Goal: Task Accomplishment & Management: Use online tool/utility

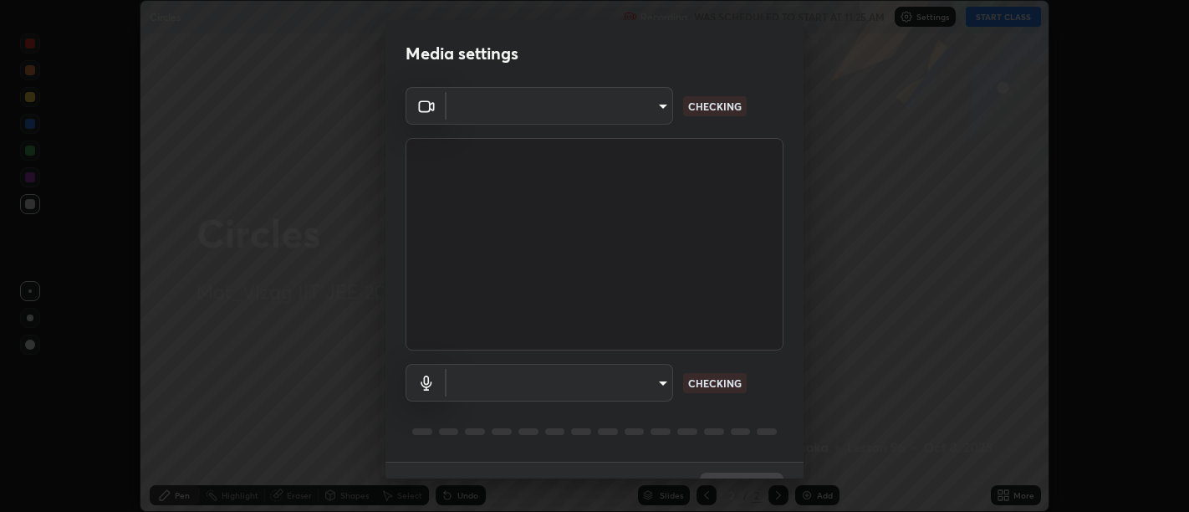
scroll to position [512, 1189]
type input "fd4b25499a12800e5b7107d6723a95229063f164a074f43f6854b36ac43e4cf2"
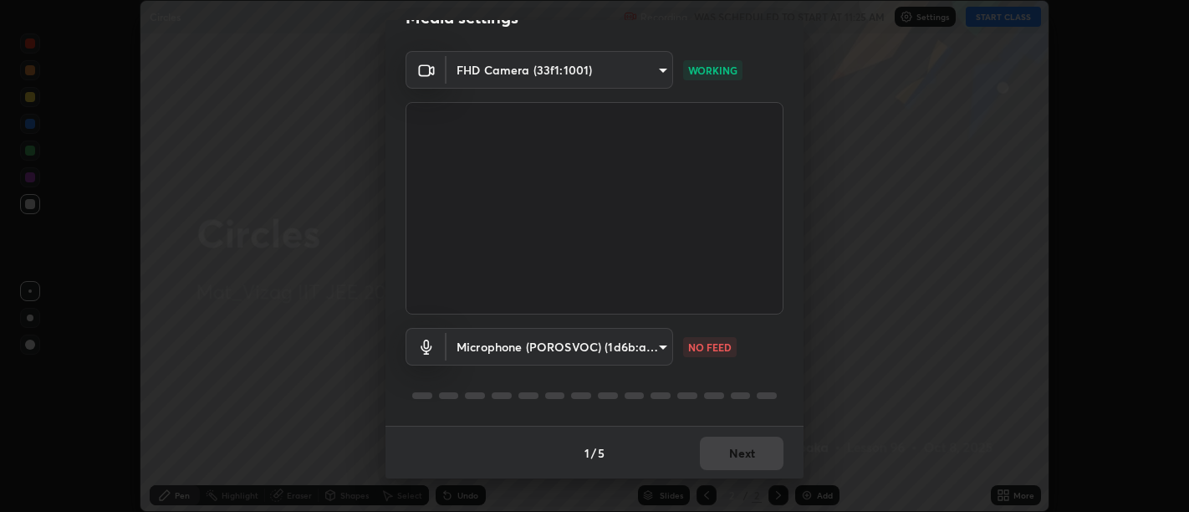
click at [632, 346] on body "Erase all Circles Recording WAS SCHEDULED TO START AT 11:25 AM Settings START C…" at bounding box center [594, 256] width 1189 height 512
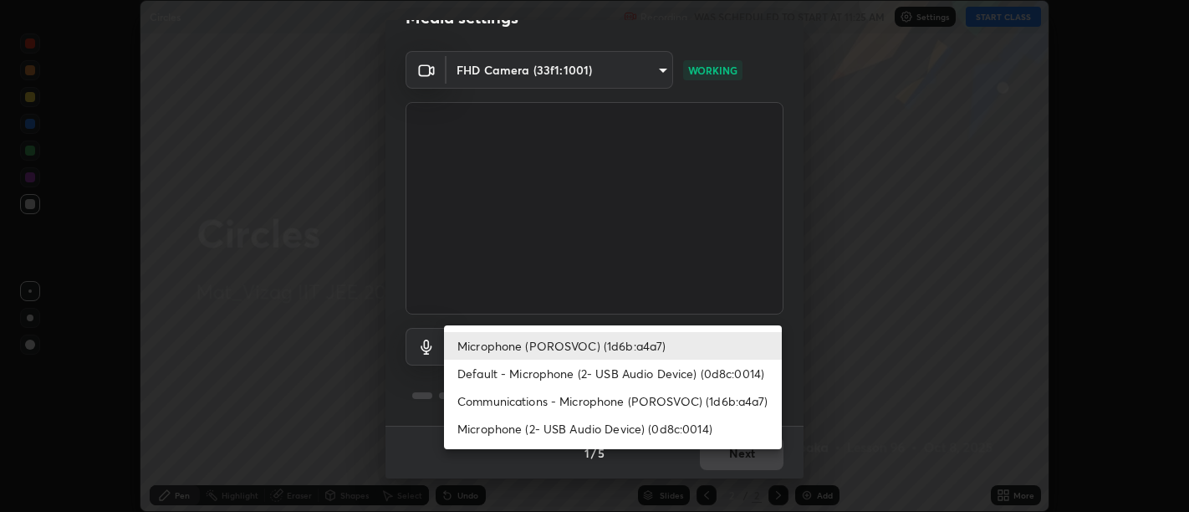
click at [636, 376] on li "Default - Microphone (2- USB Audio Device) (0d8c:0014)" at bounding box center [613, 374] width 338 height 28
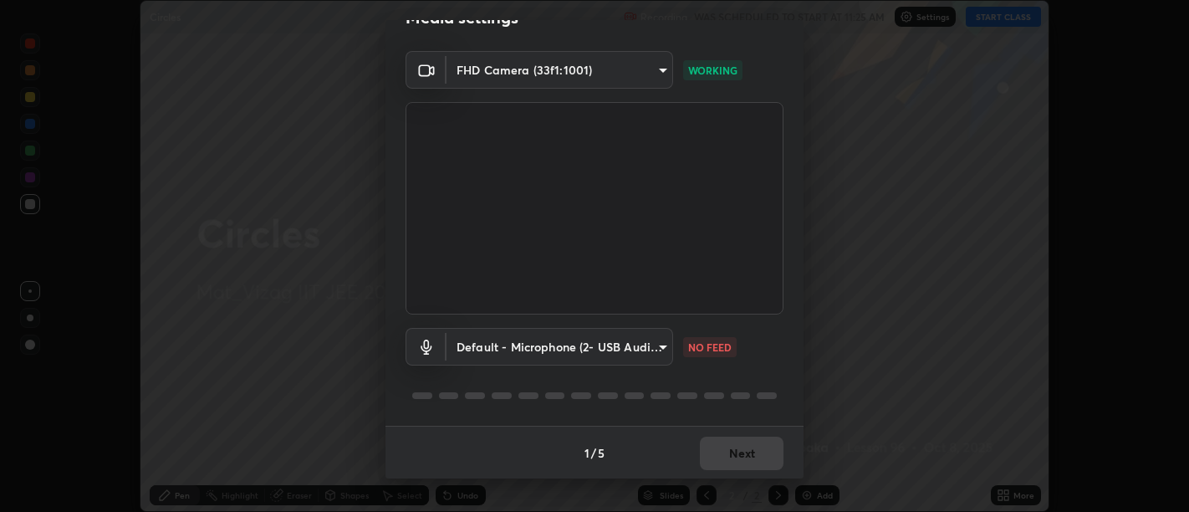
click at [643, 349] on body "Erase all Circles Recording WAS SCHEDULED TO START AT 11:25 AM Settings START C…" at bounding box center [594, 256] width 1189 height 512
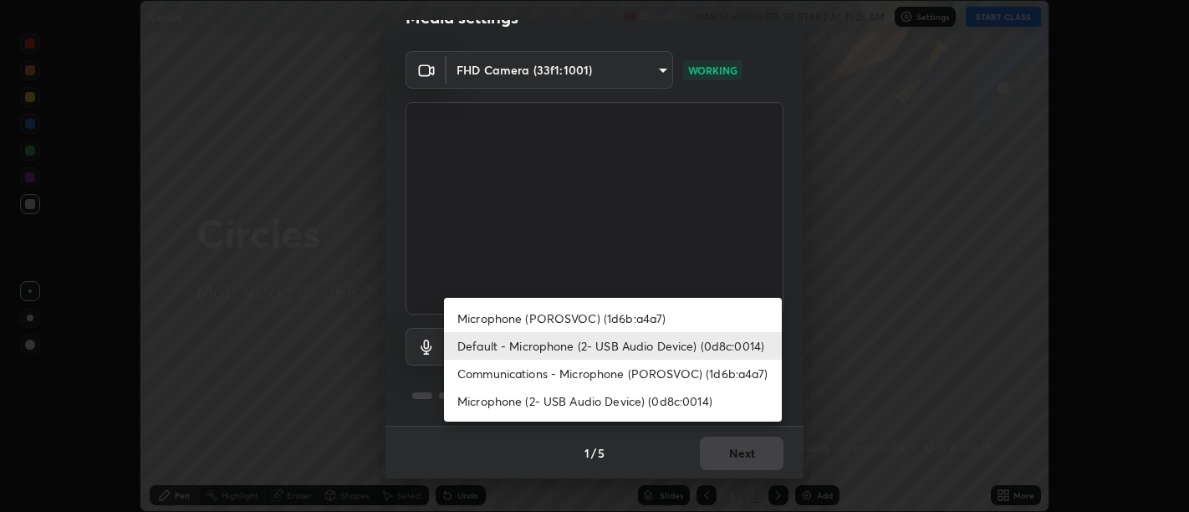
click at [644, 371] on li "Communications - Microphone (POROSVOC) (1d6b:a4a7)" at bounding box center [613, 374] width 338 height 28
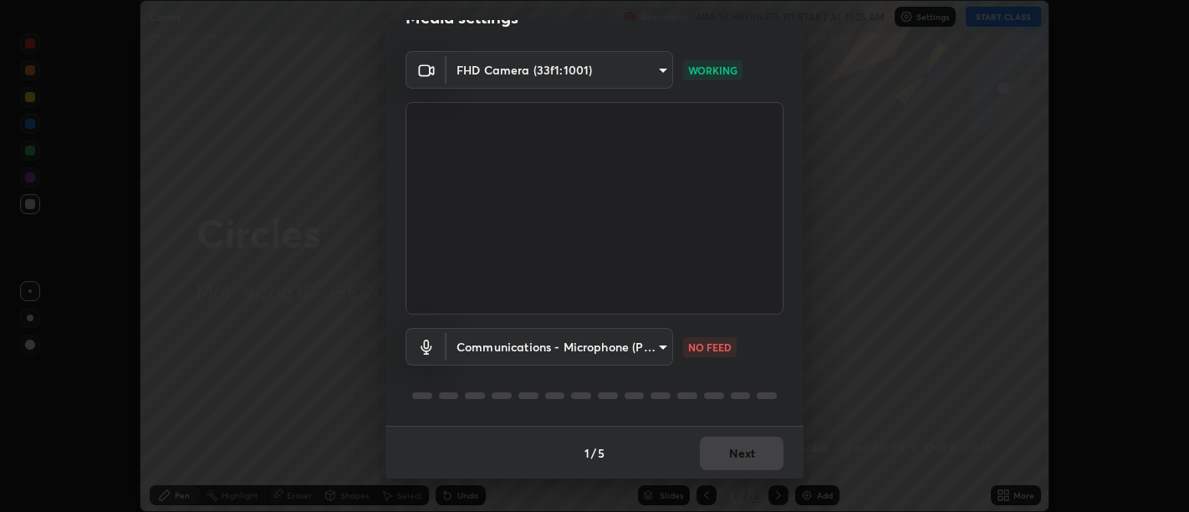
type input "communications"
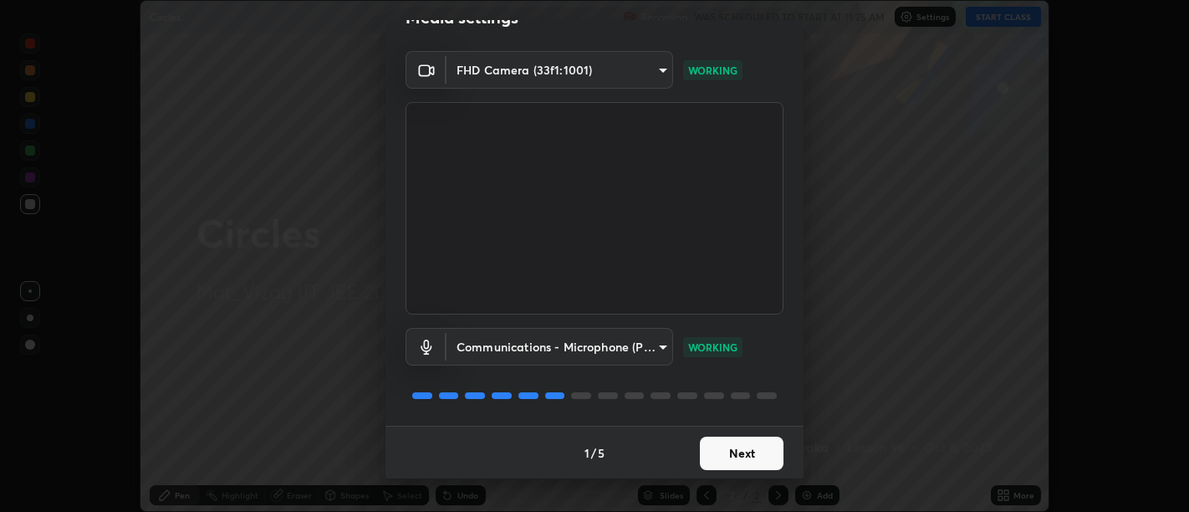
click at [748, 452] on button "Next" at bounding box center [742, 453] width 84 height 33
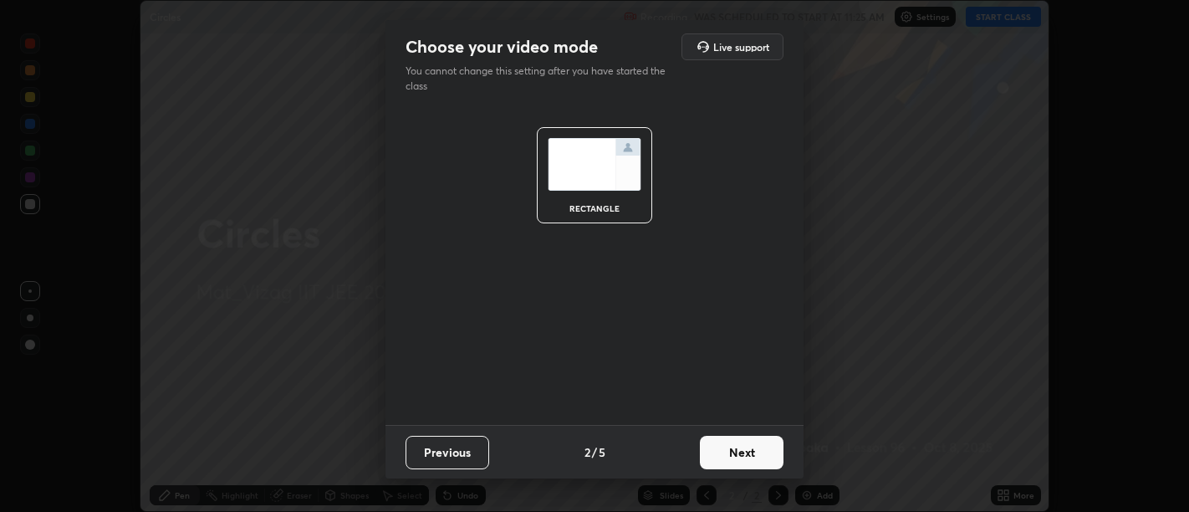
click at [757, 449] on button "Next" at bounding box center [742, 452] width 84 height 33
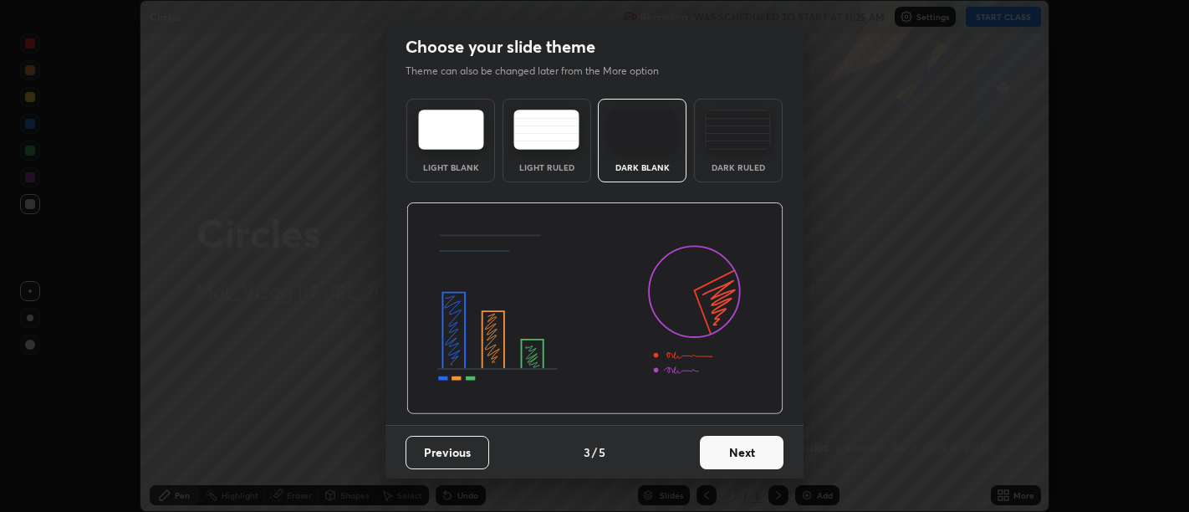
click at [757, 163] on div "Dark Ruled" at bounding box center [738, 167] width 67 height 8
click at [748, 467] on button "Next" at bounding box center [742, 452] width 84 height 33
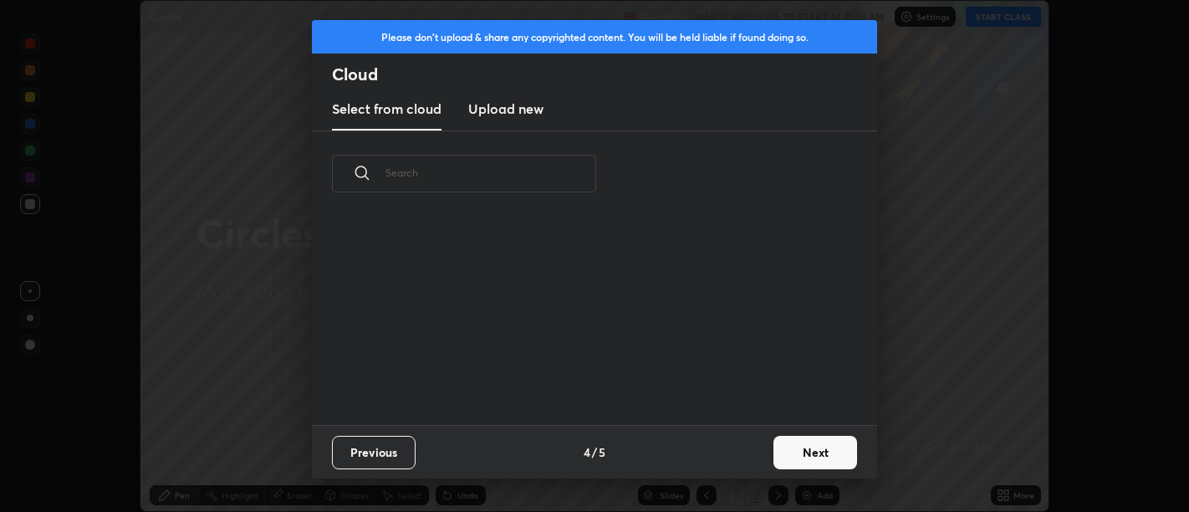
click at [815, 438] on button "Next" at bounding box center [816, 452] width 84 height 33
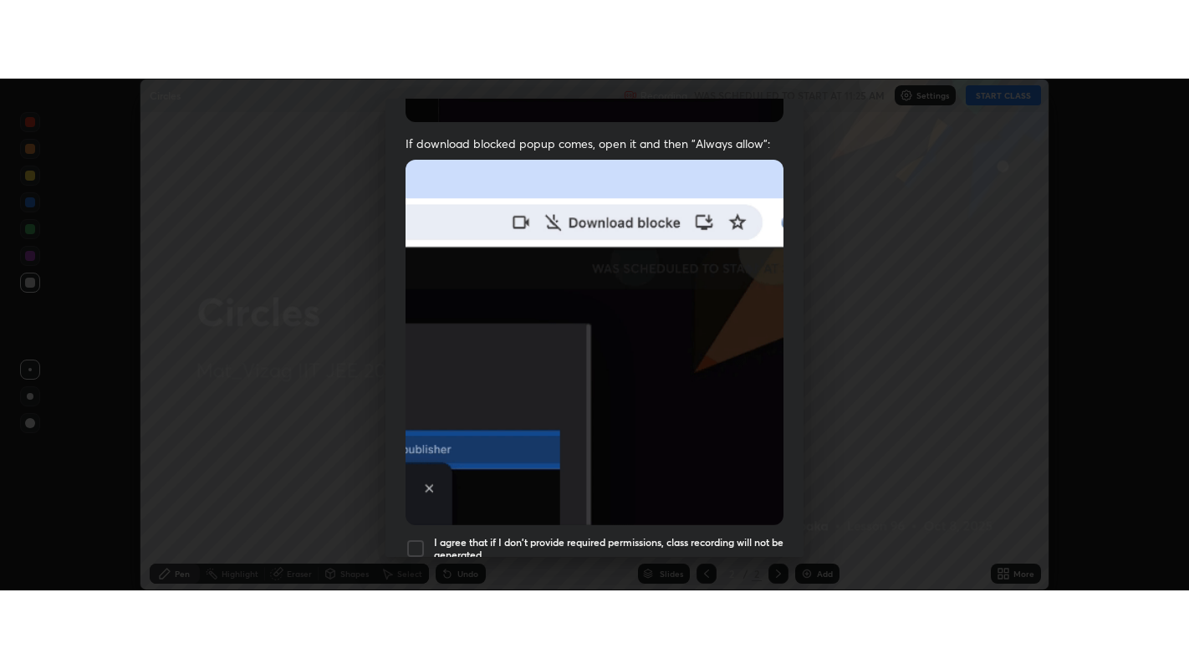
scroll to position [377, 0]
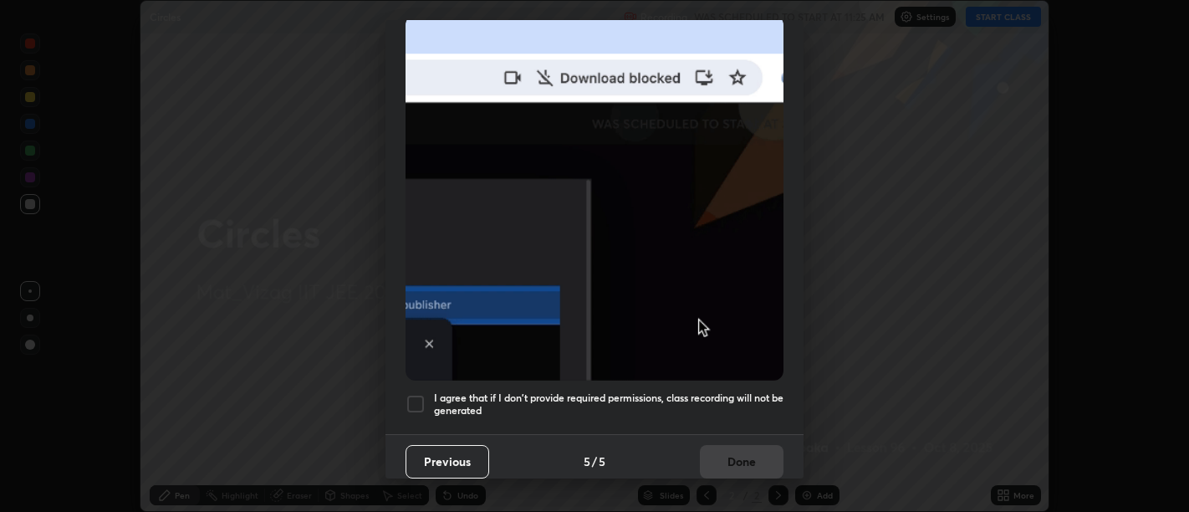
click at [723, 395] on h5 "I agree that if I don't provide required permissions, class recording will not …" at bounding box center [609, 404] width 350 height 26
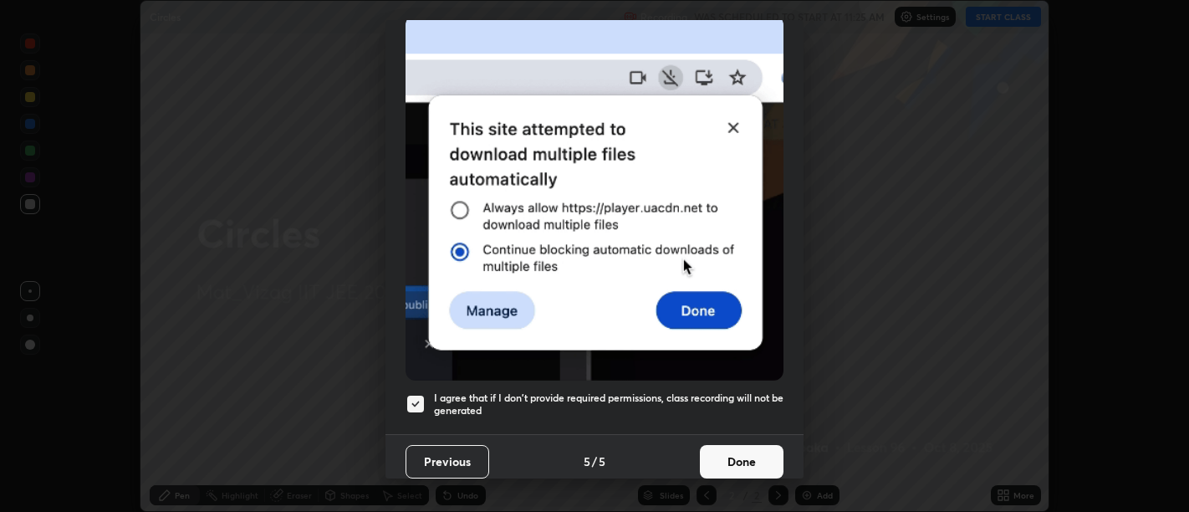
click at [743, 457] on button "Done" at bounding box center [742, 461] width 84 height 33
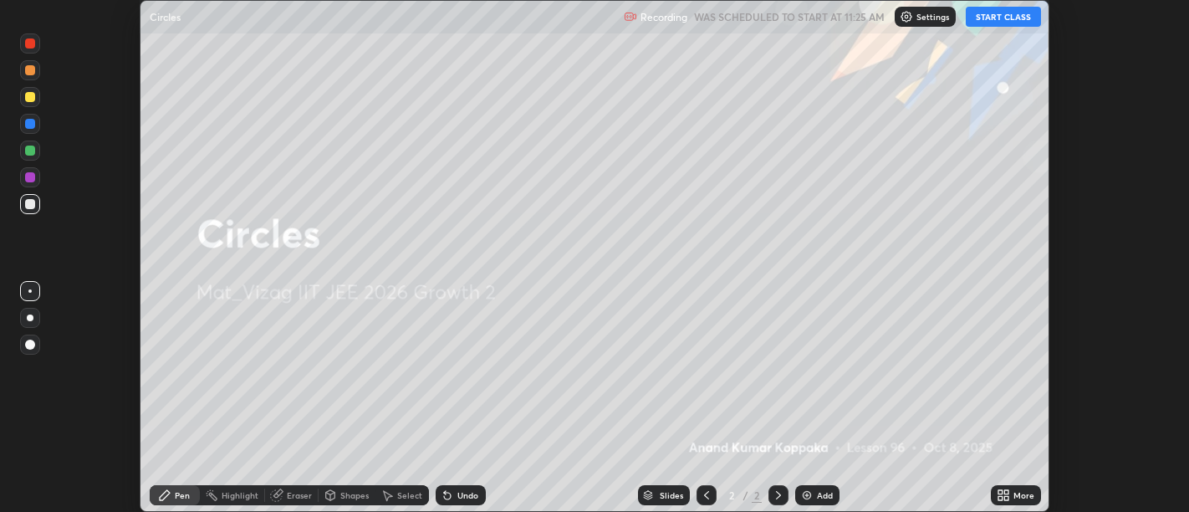
click at [1019, 25] on button "START CLASS" at bounding box center [1003, 17] width 75 height 20
click at [1026, 491] on div "More" at bounding box center [1024, 495] width 21 height 8
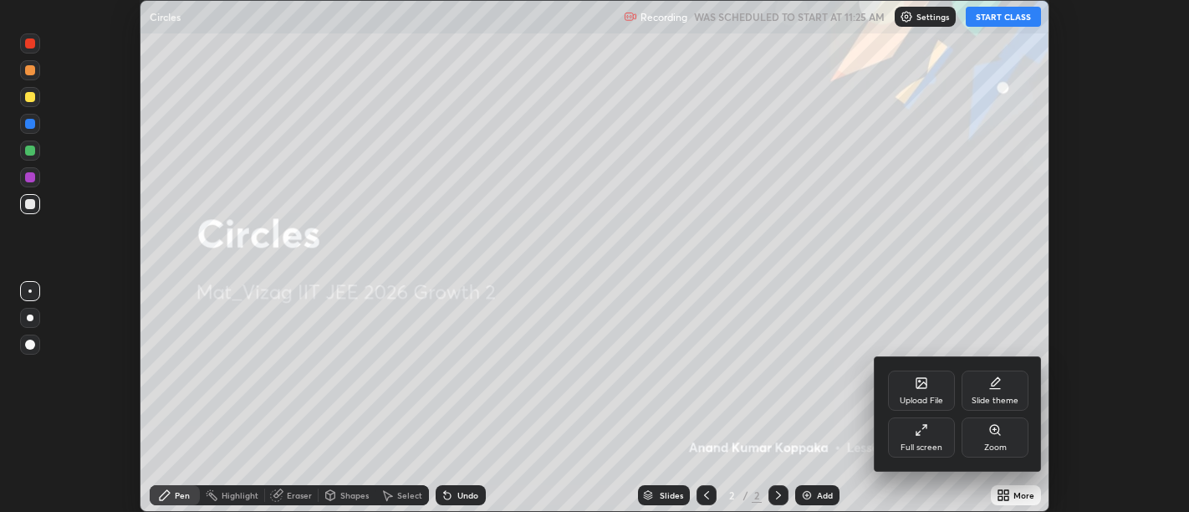
click at [937, 433] on div "Full screen" at bounding box center [921, 437] width 67 height 40
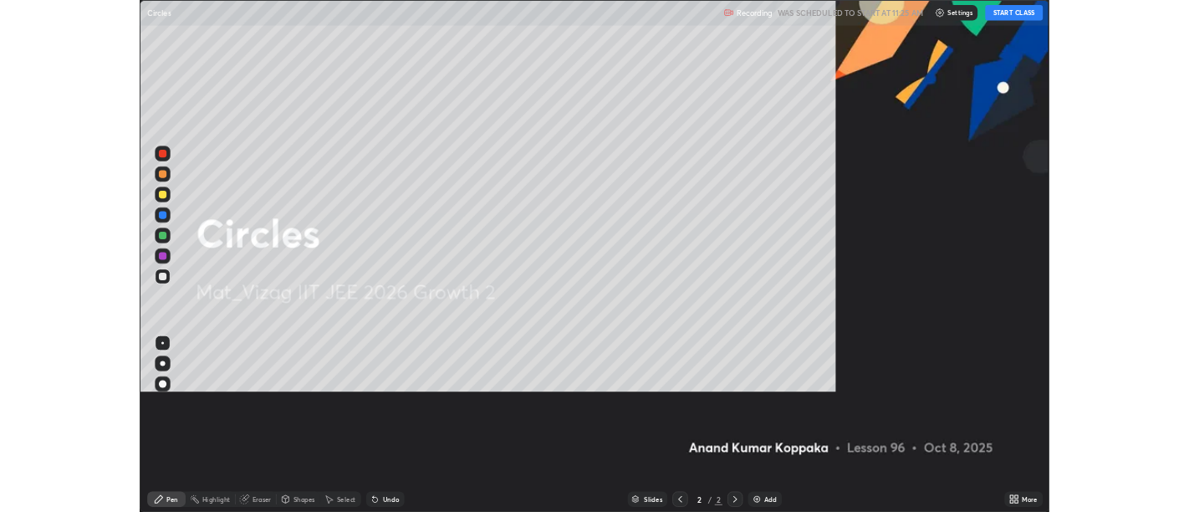
scroll to position [669, 1189]
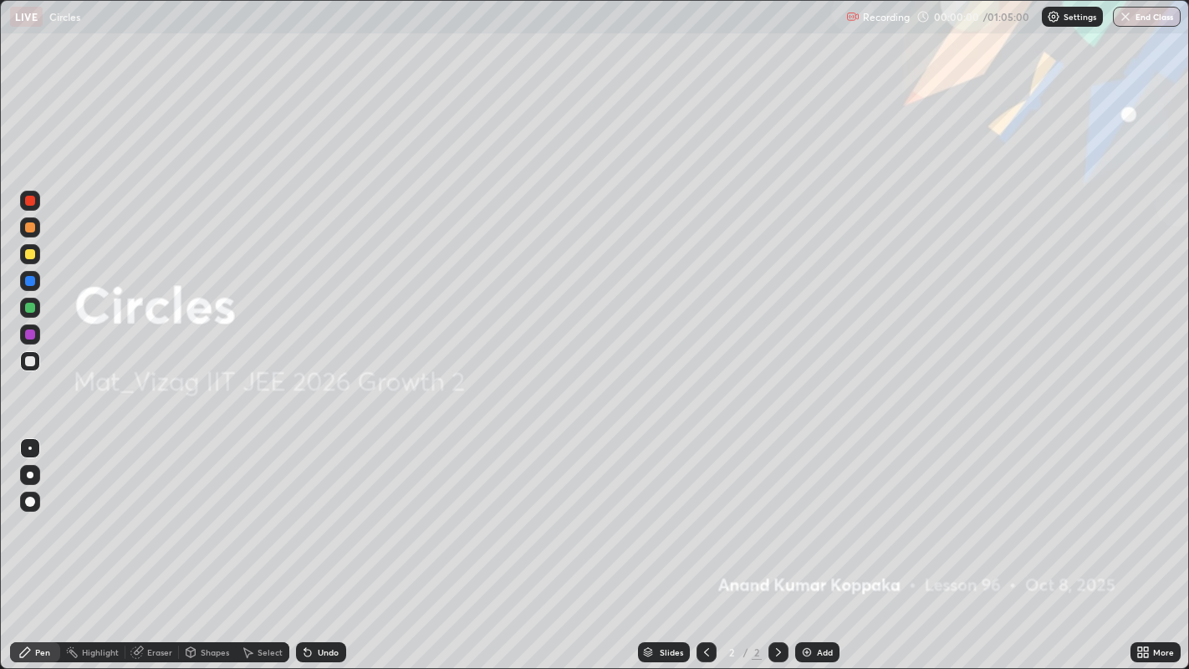
click at [825, 511] on div "Add" at bounding box center [825, 652] width 16 height 8
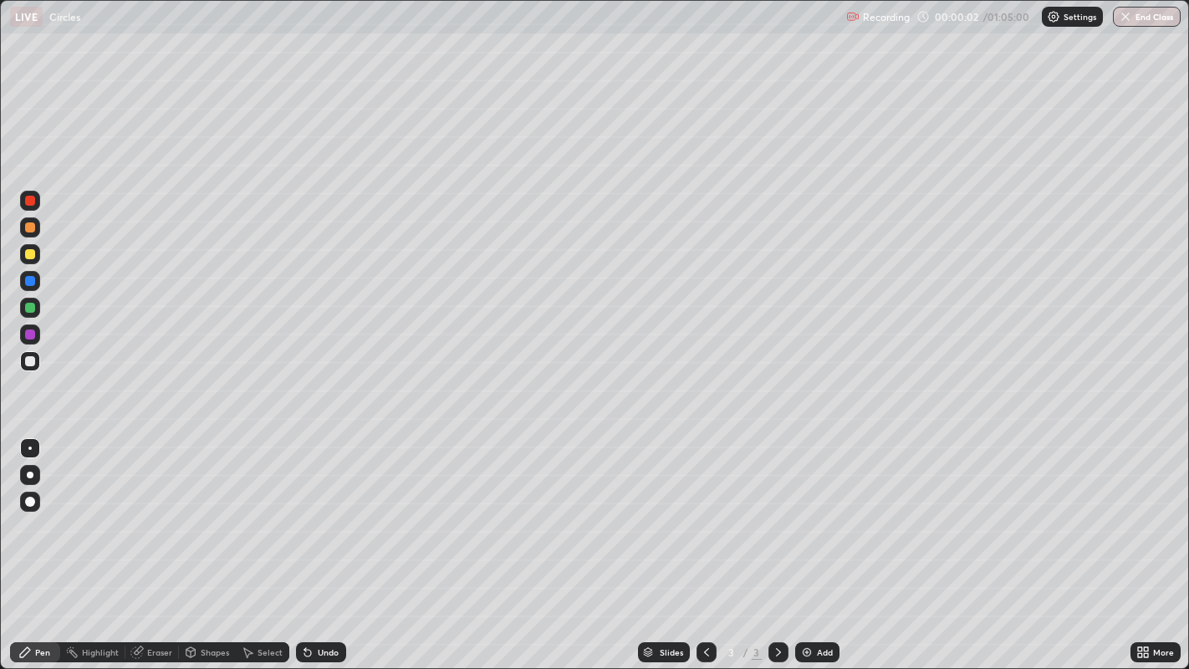
click at [40, 470] on div at bounding box center [30, 475] width 27 height 27
click at [34, 258] on div at bounding box center [30, 254] width 20 height 20
click at [33, 367] on div at bounding box center [30, 361] width 20 height 20
click at [33, 312] on div at bounding box center [30, 308] width 20 height 20
click at [30, 360] on div at bounding box center [30, 361] width 10 height 10
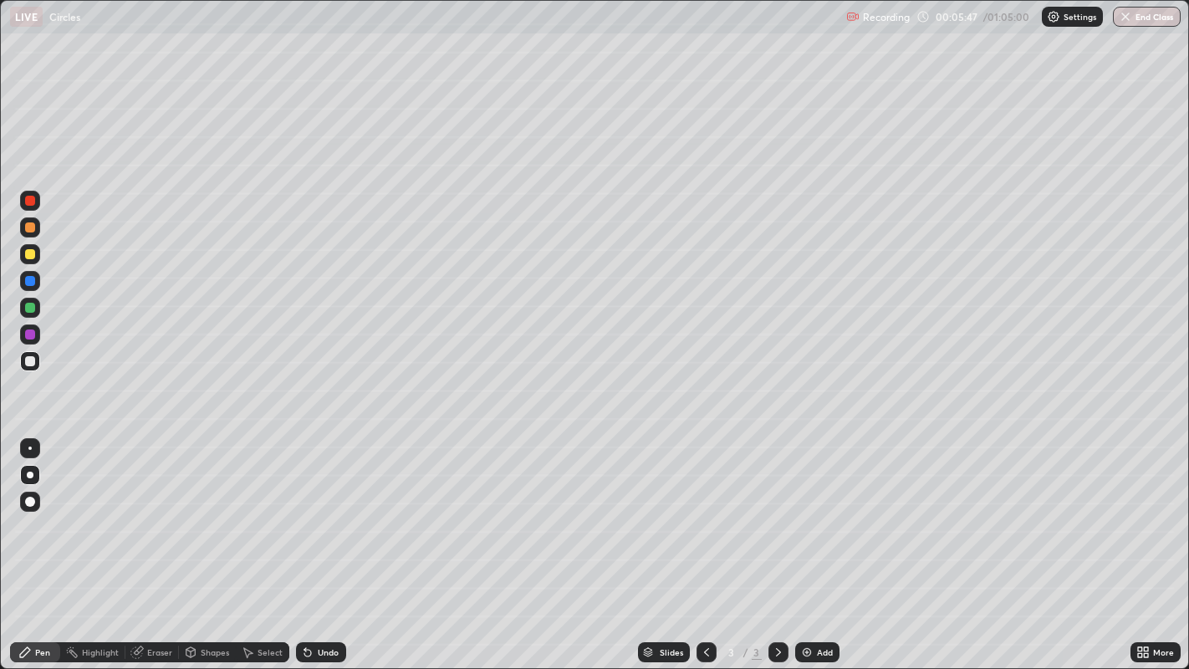
click at [262, 511] on div "Select" at bounding box center [270, 652] width 25 height 8
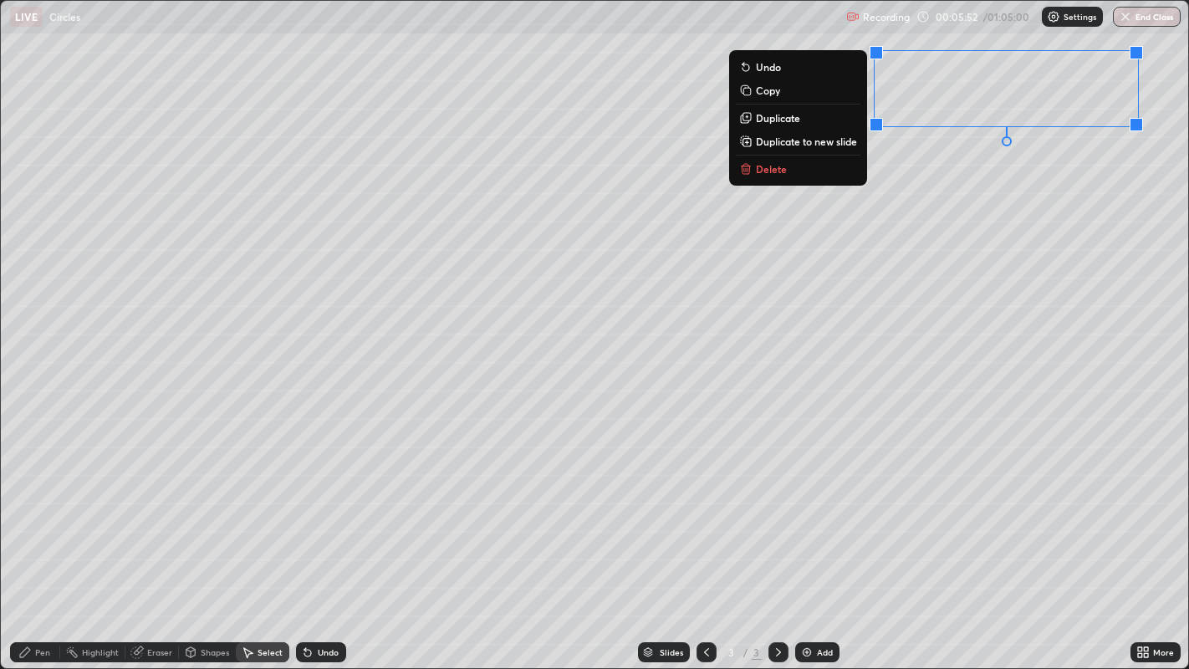
click at [42, 511] on div "Pen" at bounding box center [42, 652] width 15 height 8
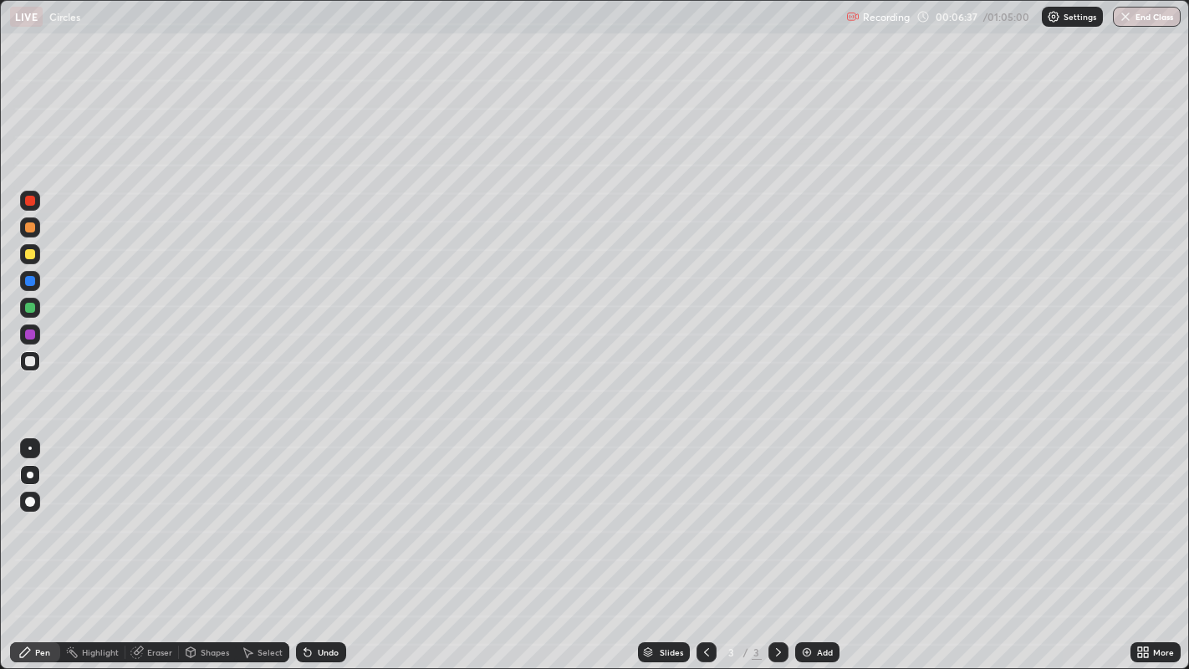
click at [147, 511] on div "Eraser" at bounding box center [159, 652] width 25 height 8
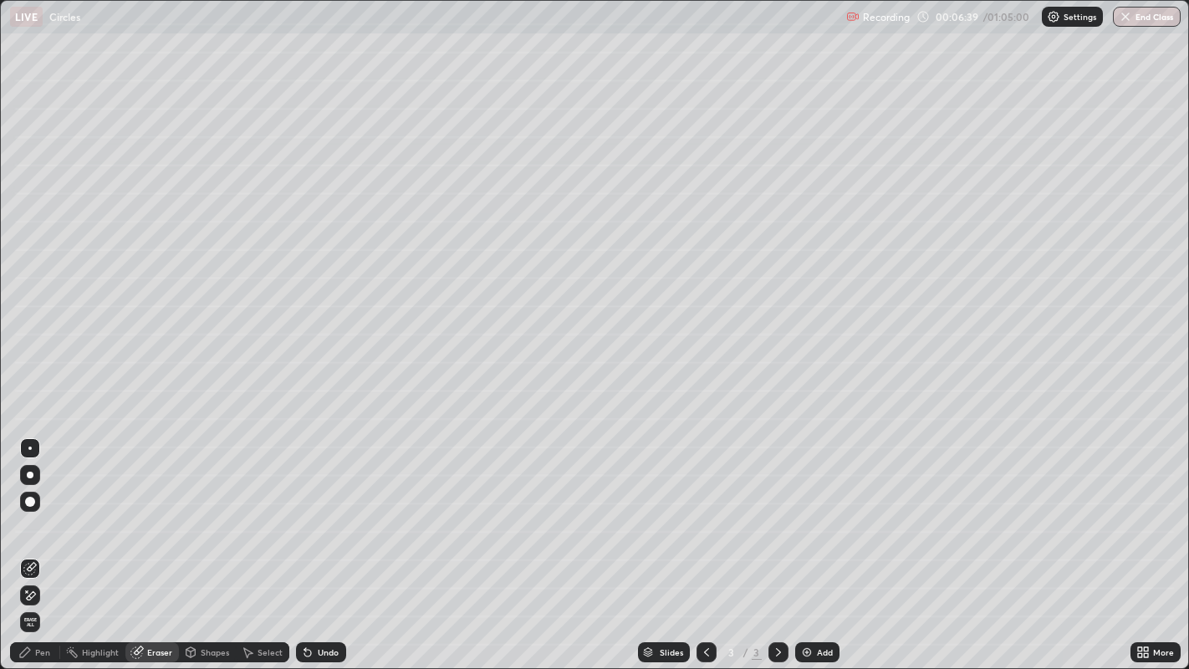
click at [42, 511] on div "Pen" at bounding box center [42, 652] width 15 height 8
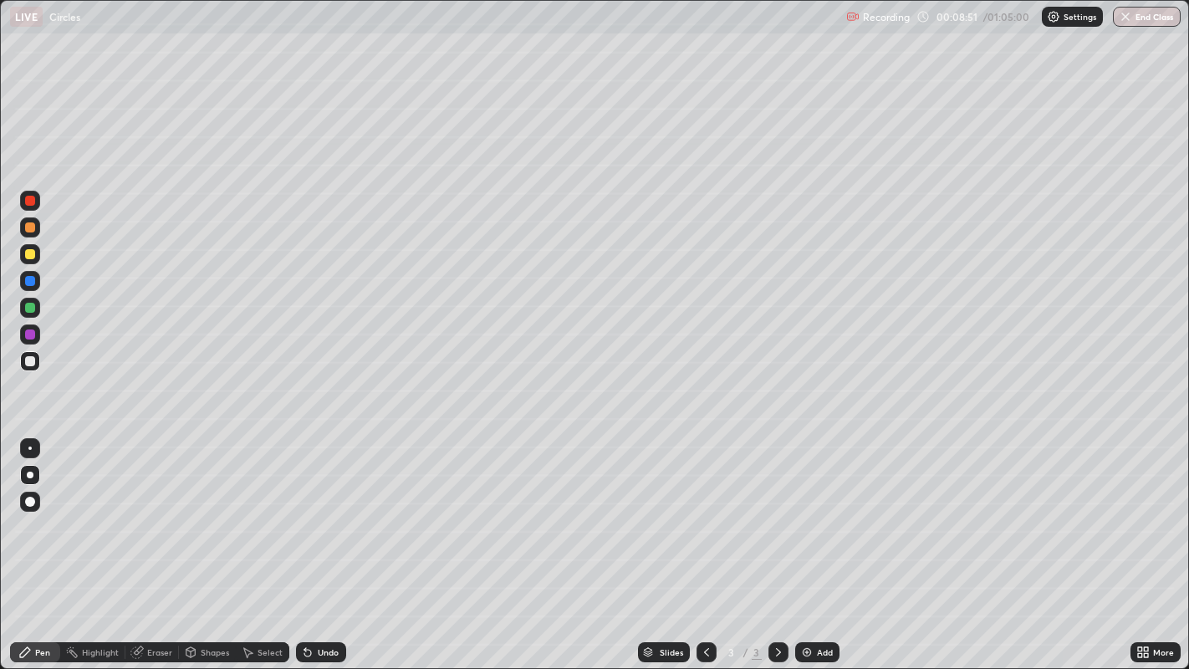
click at [815, 511] on div "Add" at bounding box center [817, 652] width 44 height 20
click at [30, 254] on div at bounding box center [30, 254] width 10 height 10
click at [31, 360] on div at bounding box center [30, 361] width 10 height 10
click at [30, 254] on div at bounding box center [30, 254] width 10 height 10
click at [39, 315] on div at bounding box center [30, 307] width 20 height 27
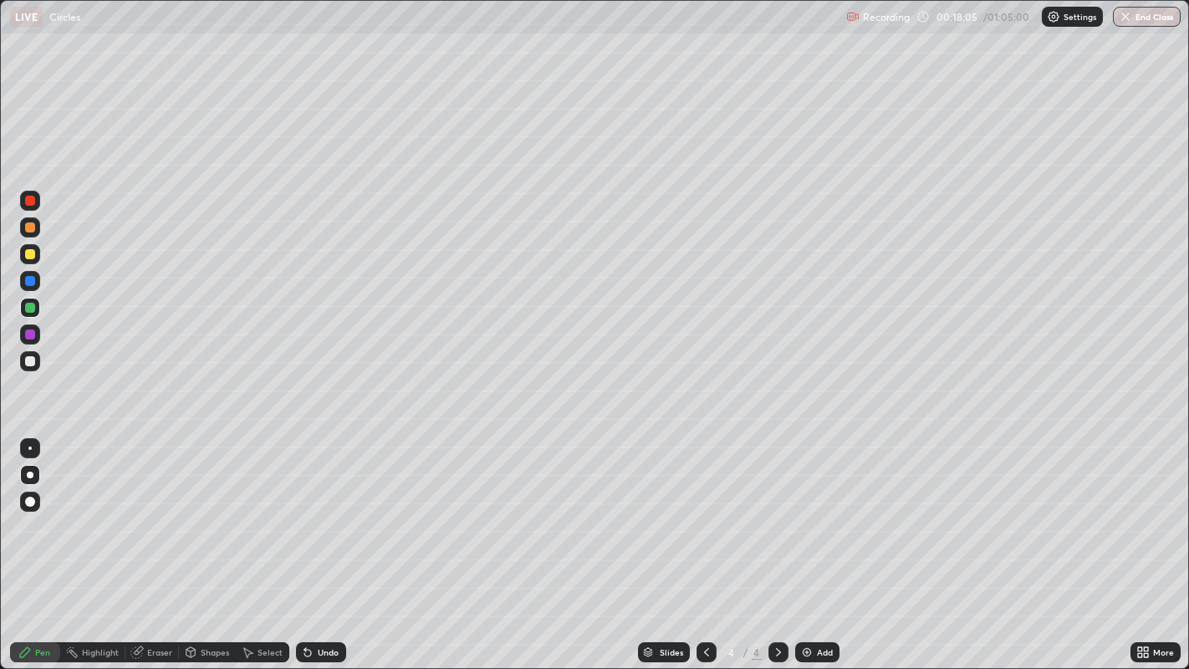
click at [31, 255] on div at bounding box center [30, 254] width 10 height 10
click at [35, 310] on div at bounding box center [30, 308] width 20 height 20
click at [30, 360] on div at bounding box center [30, 361] width 10 height 10
click at [258, 511] on div "Select" at bounding box center [270, 652] width 25 height 8
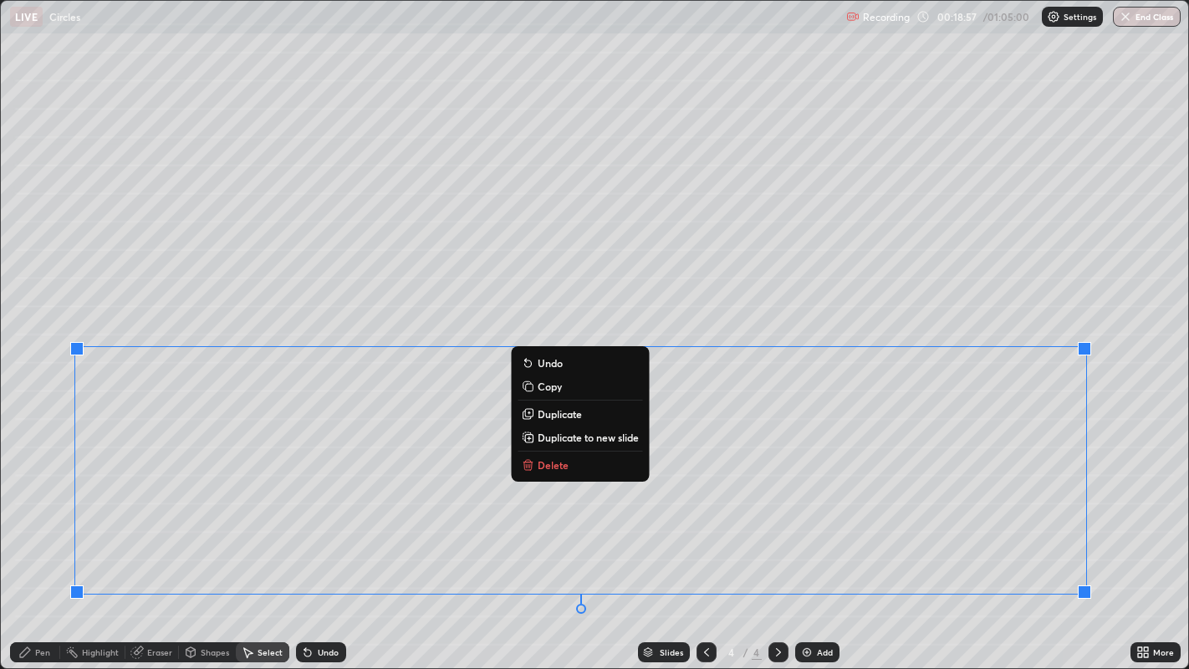
click at [612, 440] on p "Duplicate to new slide" at bounding box center [588, 437] width 101 height 13
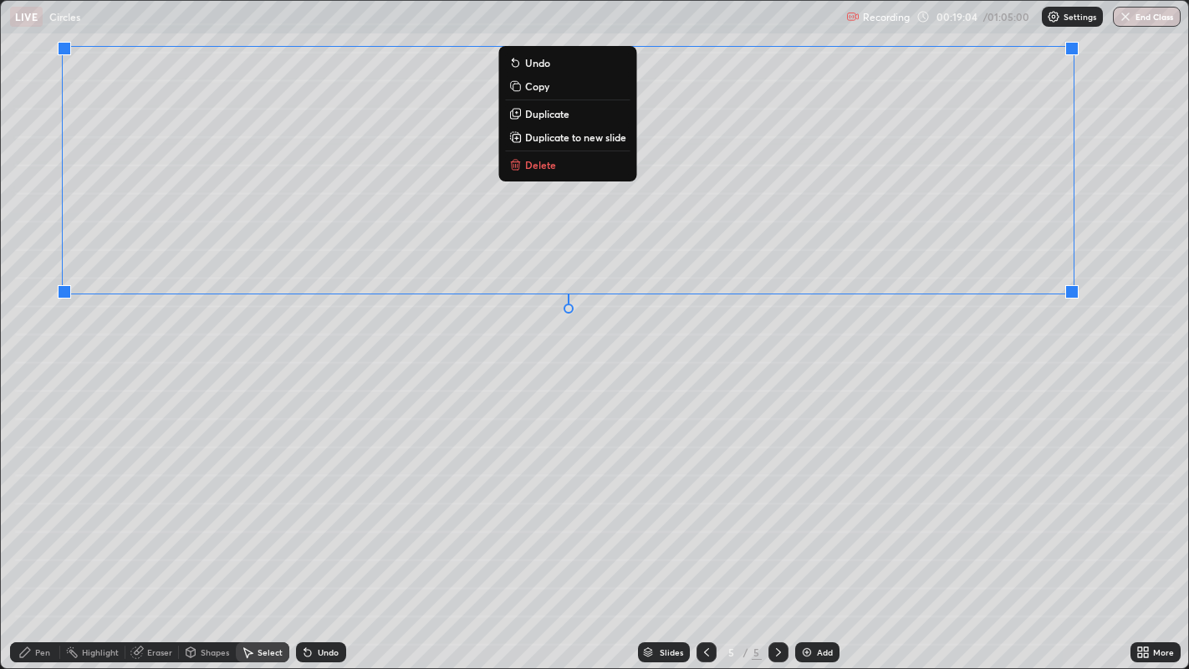
click at [33, 511] on div "Pen" at bounding box center [35, 652] width 50 height 20
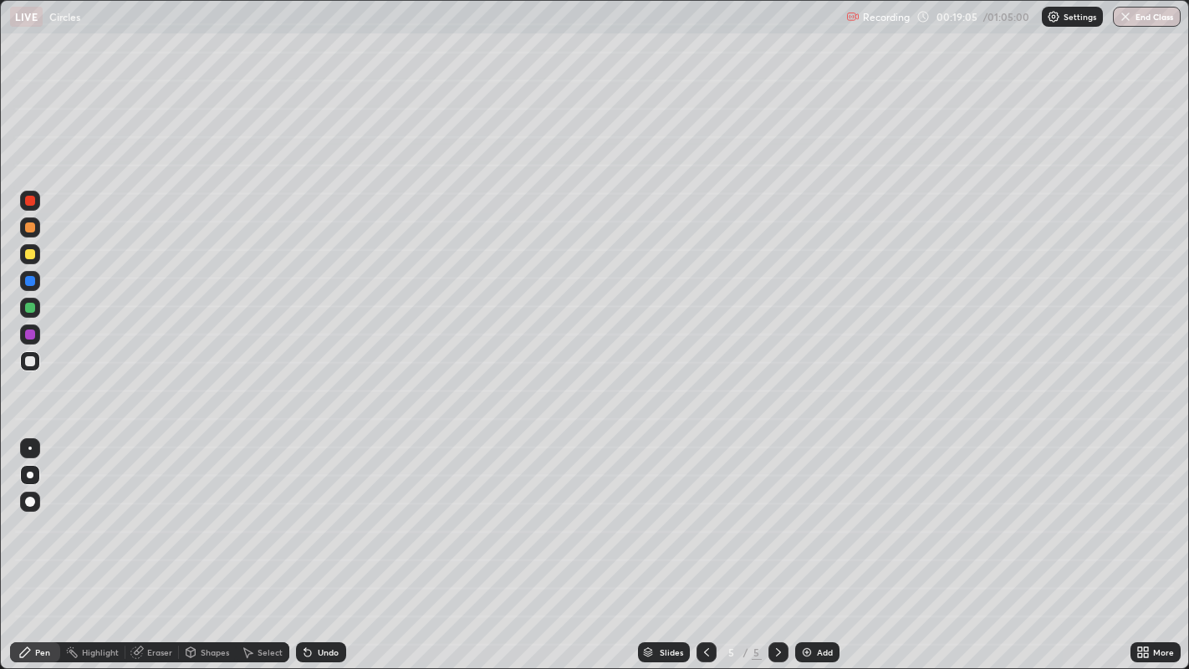
click at [130, 511] on icon at bounding box center [136, 652] width 13 height 13
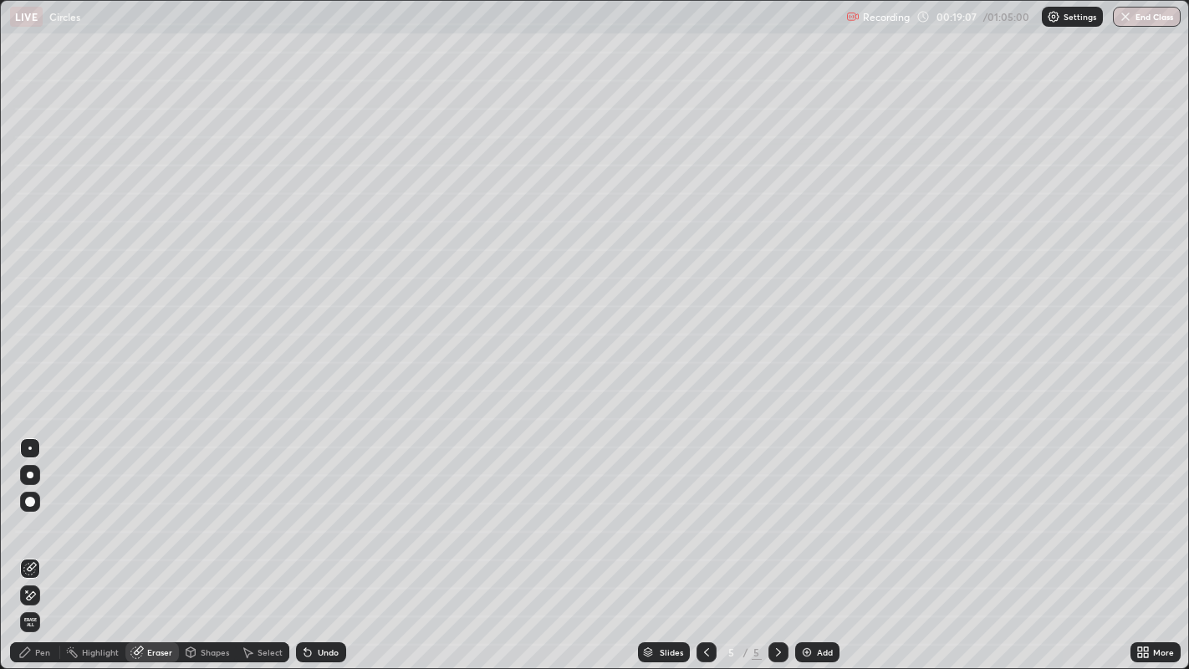
click at [39, 511] on div "Pen" at bounding box center [42, 652] width 15 height 8
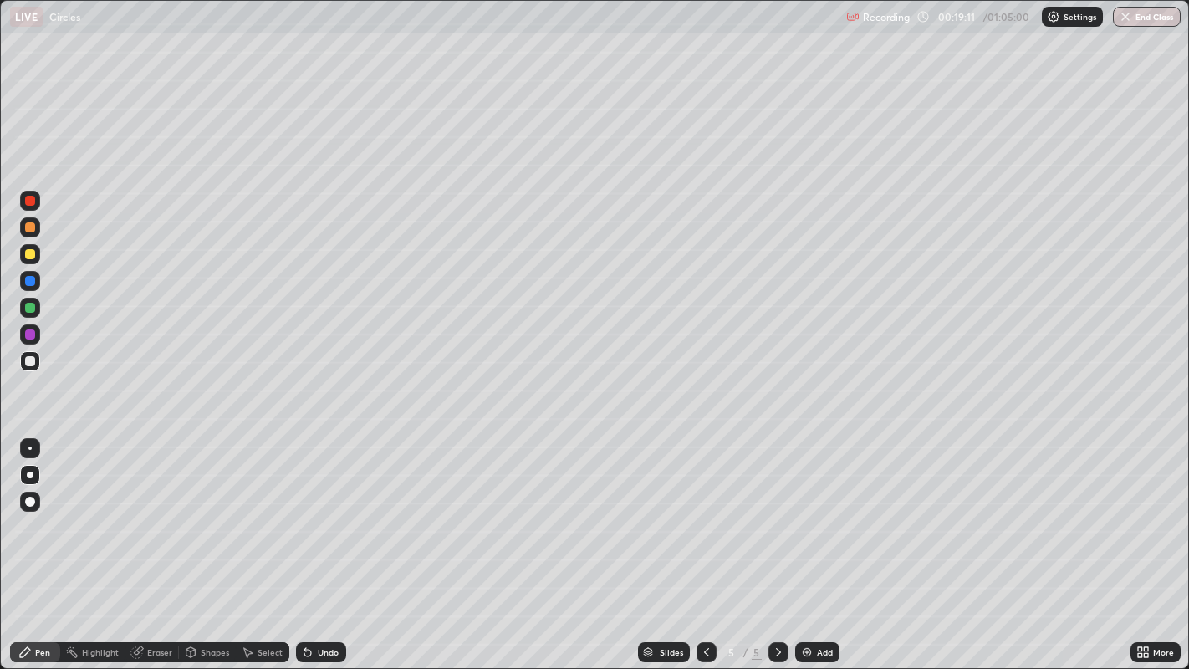
click at [1147, 511] on icon at bounding box center [1143, 652] width 13 height 13
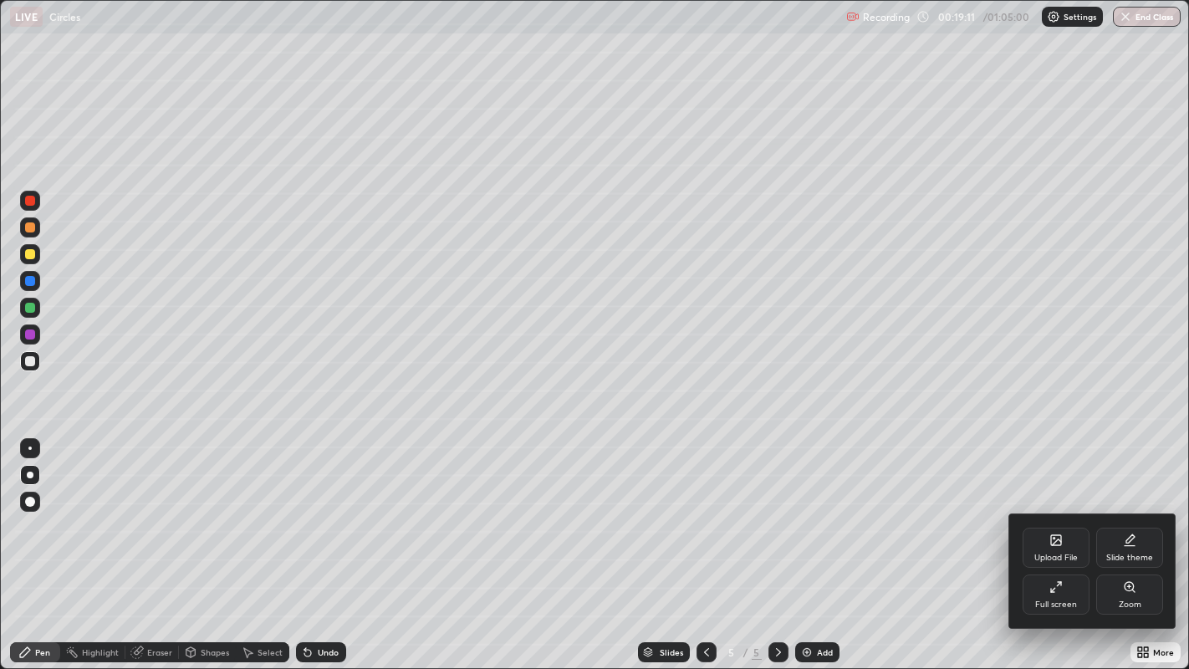
click at [1046, 511] on div "Full screen" at bounding box center [1056, 595] width 67 height 40
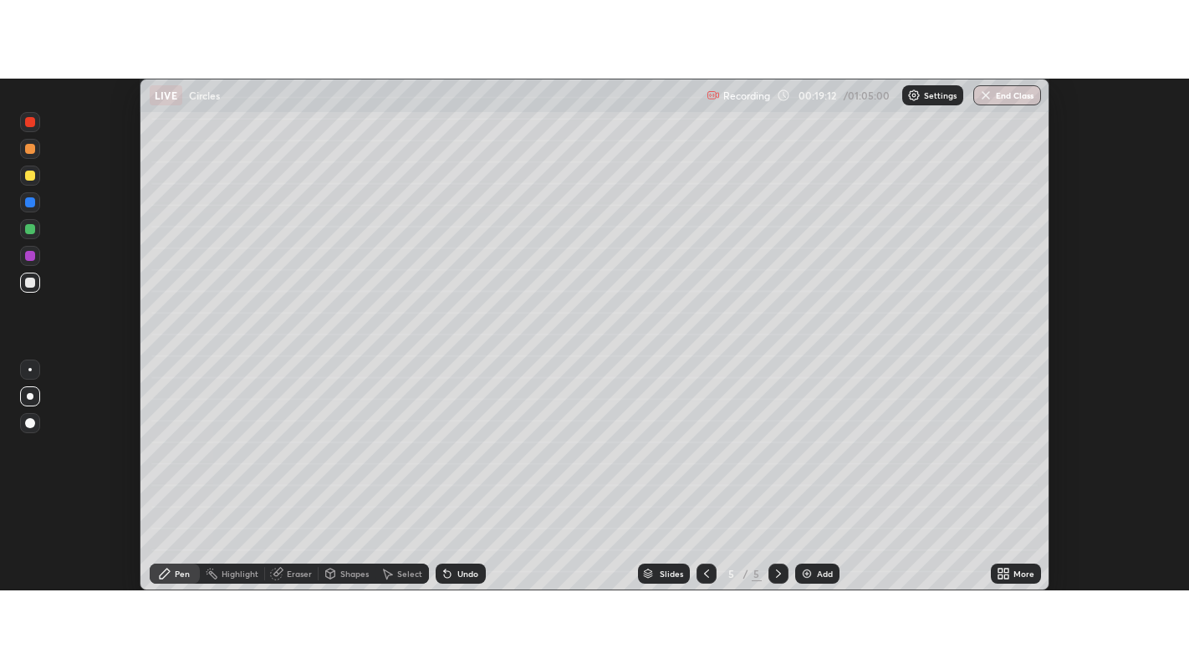
scroll to position [83118, 82441]
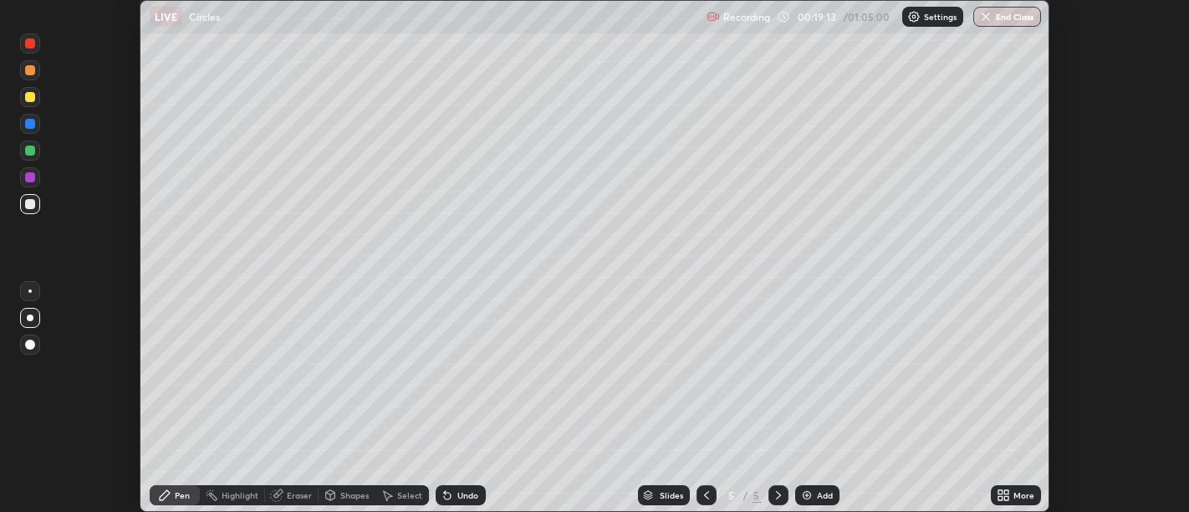
click at [1004, 493] on icon at bounding box center [1003, 494] width 13 height 13
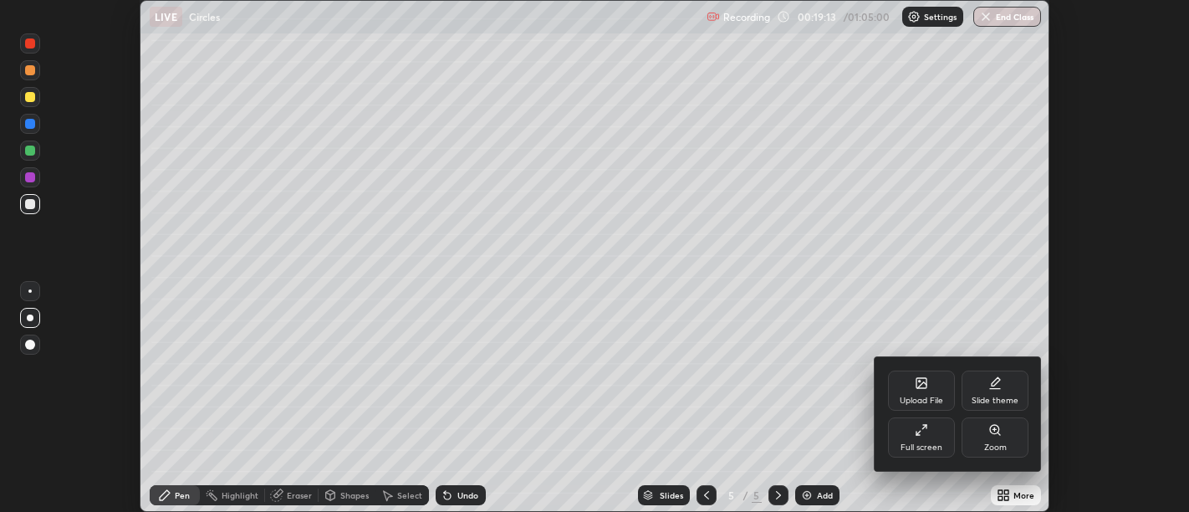
click at [921, 438] on div "Full screen" at bounding box center [921, 437] width 67 height 40
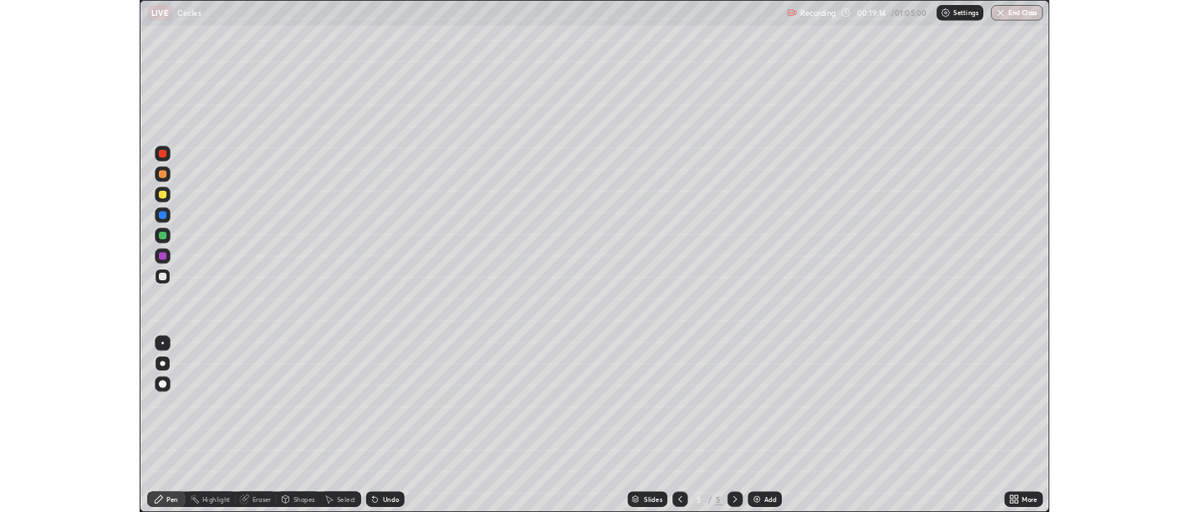
scroll to position [669, 1189]
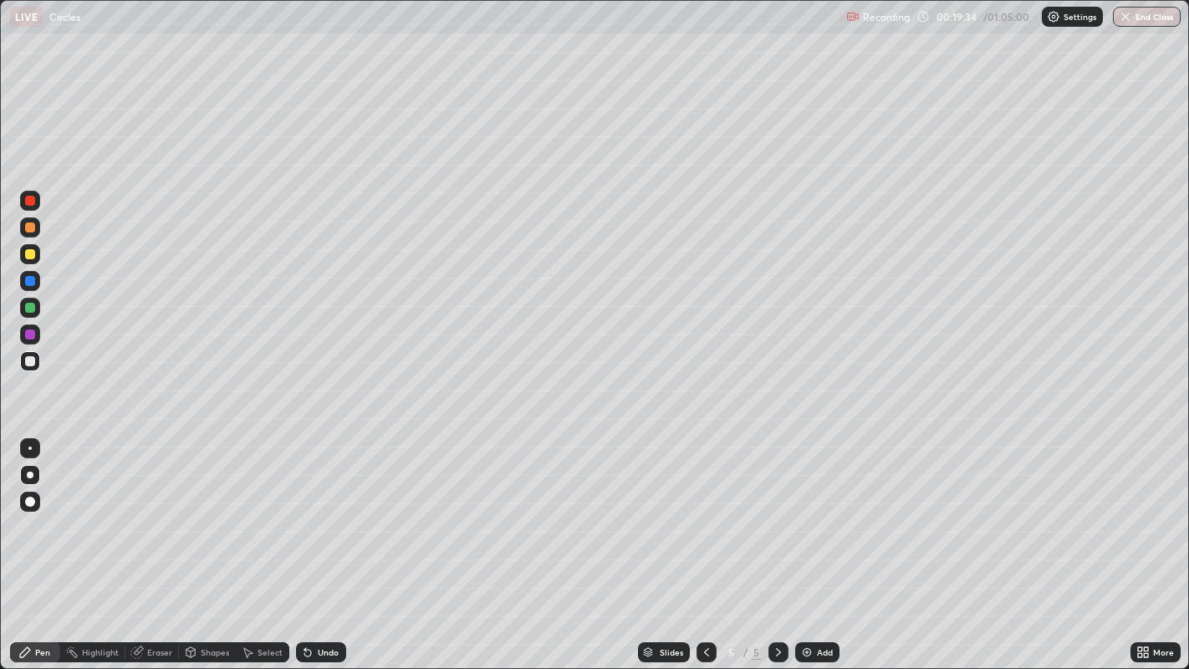
click at [338, 511] on div "Undo" at bounding box center [321, 652] width 50 height 20
click at [31, 229] on div at bounding box center [30, 227] width 10 height 10
click at [30, 280] on div at bounding box center [30, 281] width 10 height 10
click at [31, 360] on div at bounding box center [30, 361] width 10 height 10
click at [817, 511] on div "Add" at bounding box center [817, 652] width 44 height 20
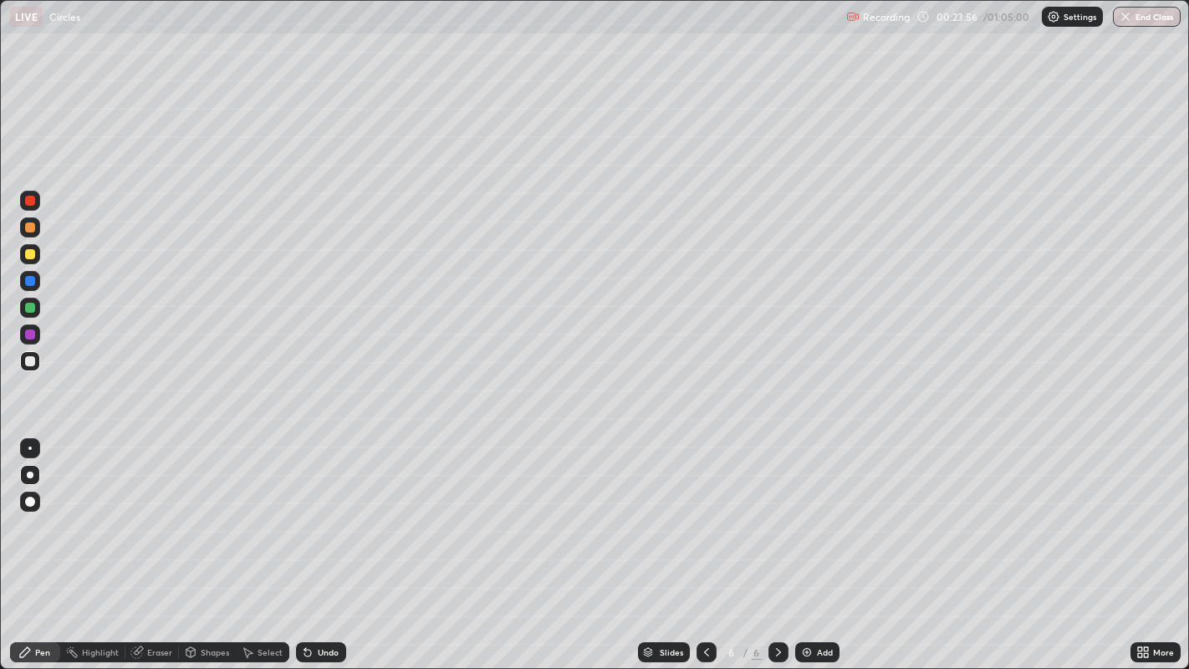
click at [30, 254] on div at bounding box center [30, 254] width 10 height 10
click at [33, 365] on div at bounding box center [30, 361] width 10 height 10
click at [324, 511] on div "Undo" at bounding box center [328, 652] width 21 height 8
click at [324, 511] on div "Undo" at bounding box center [321, 652] width 50 height 20
click at [31, 254] on div at bounding box center [30, 254] width 10 height 10
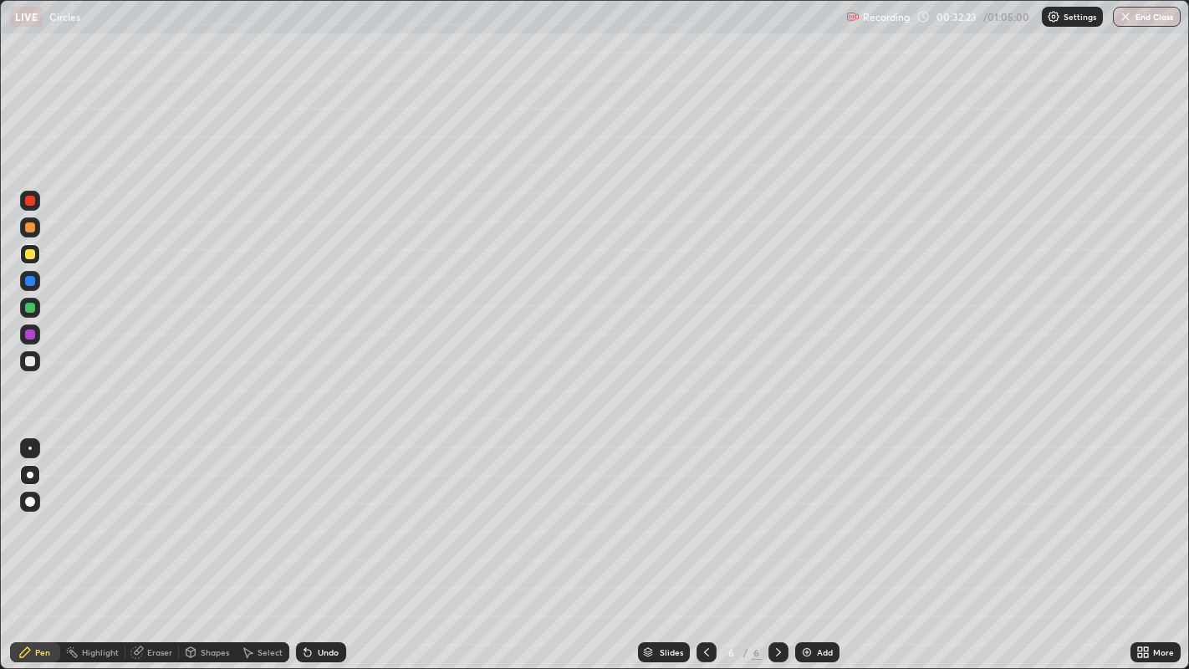
click at [160, 511] on div "Eraser" at bounding box center [159, 652] width 25 height 8
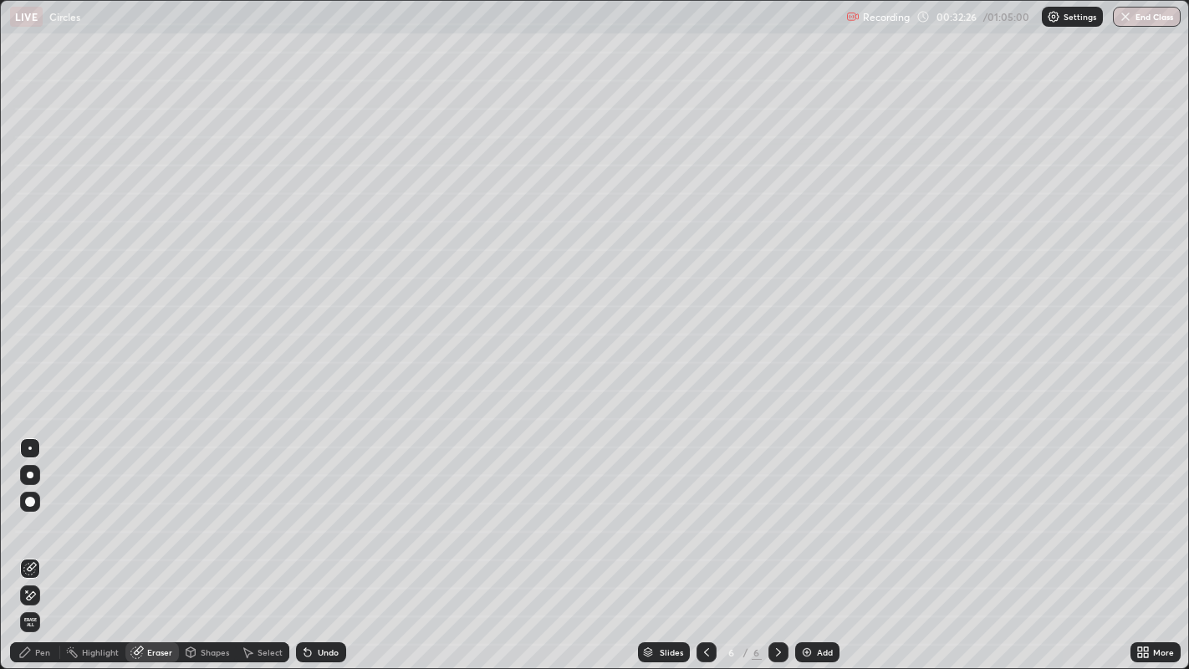
click at [94, 511] on div "Highlight" at bounding box center [100, 652] width 37 height 8
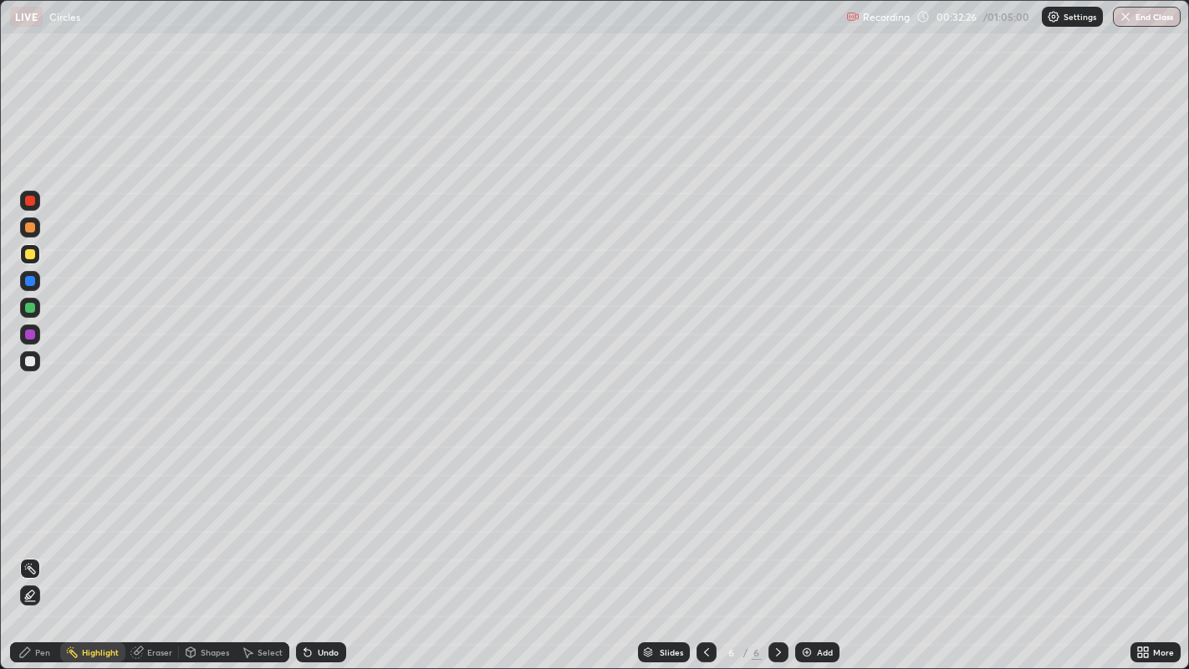
click at [33, 511] on div "Pen" at bounding box center [35, 652] width 50 height 20
click at [268, 511] on div "Select" at bounding box center [270, 652] width 25 height 8
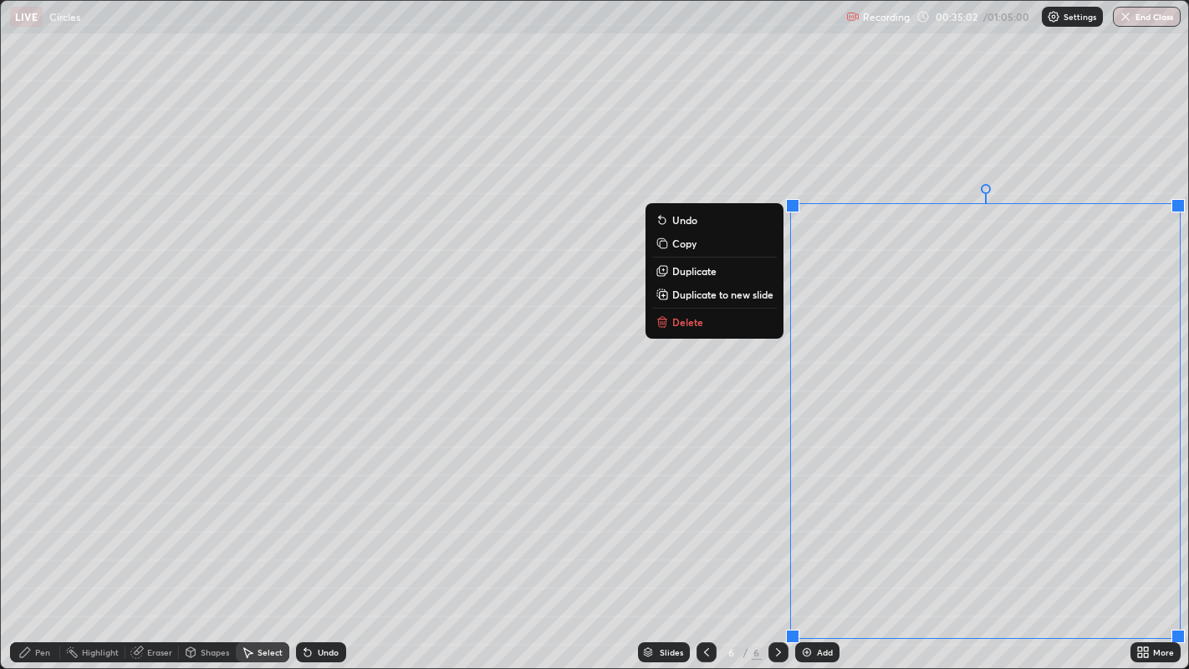
click at [748, 296] on p "Duplicate to new slide" at bounding box center [722, 294] width 101 height 13
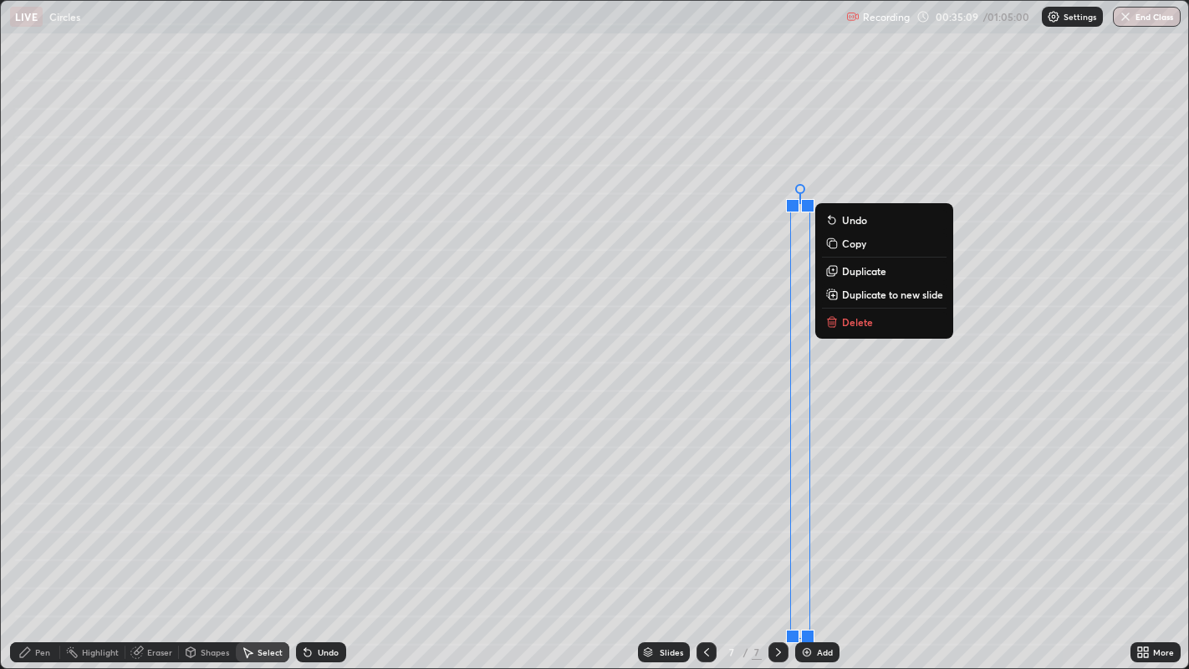
click at [859, 319] on p "Delete" at bounding box center [857, 321] width 31 height 13
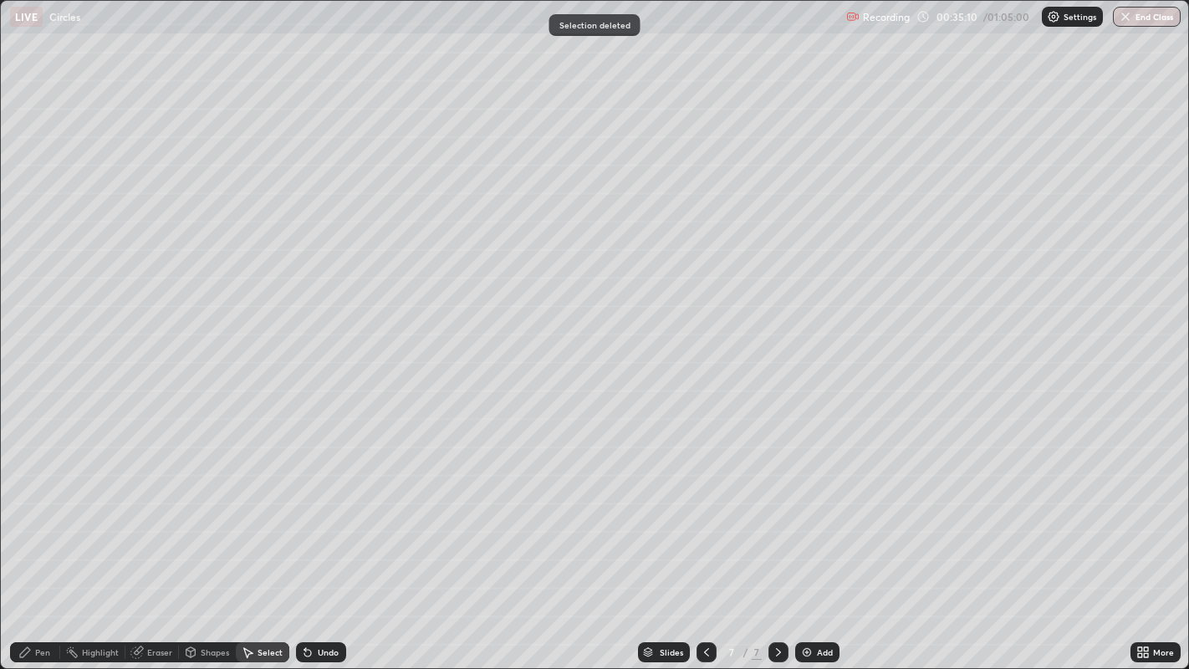
click at [39, 511] on div "Pen" at bounding box center [35, 652] width 50 height 20
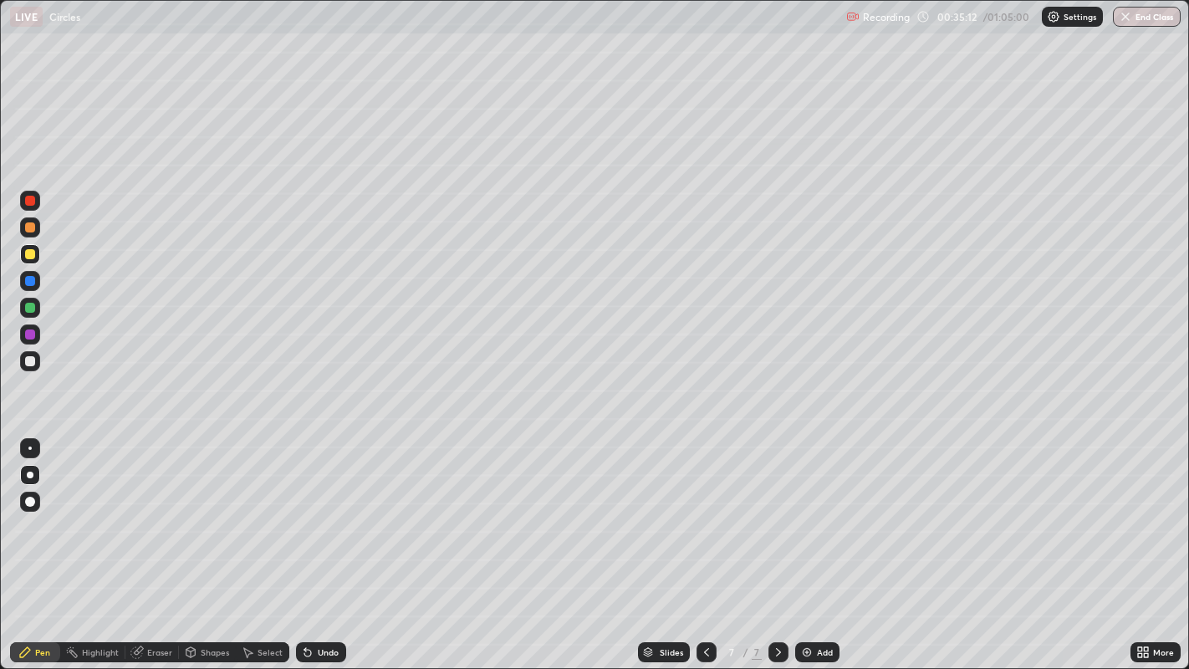
click at [32, 361] on div at bounding box center [30, 361] width 10 height 10
click at [1140, 511] on icon at bounding box center [1140, 649] width 4 height 4
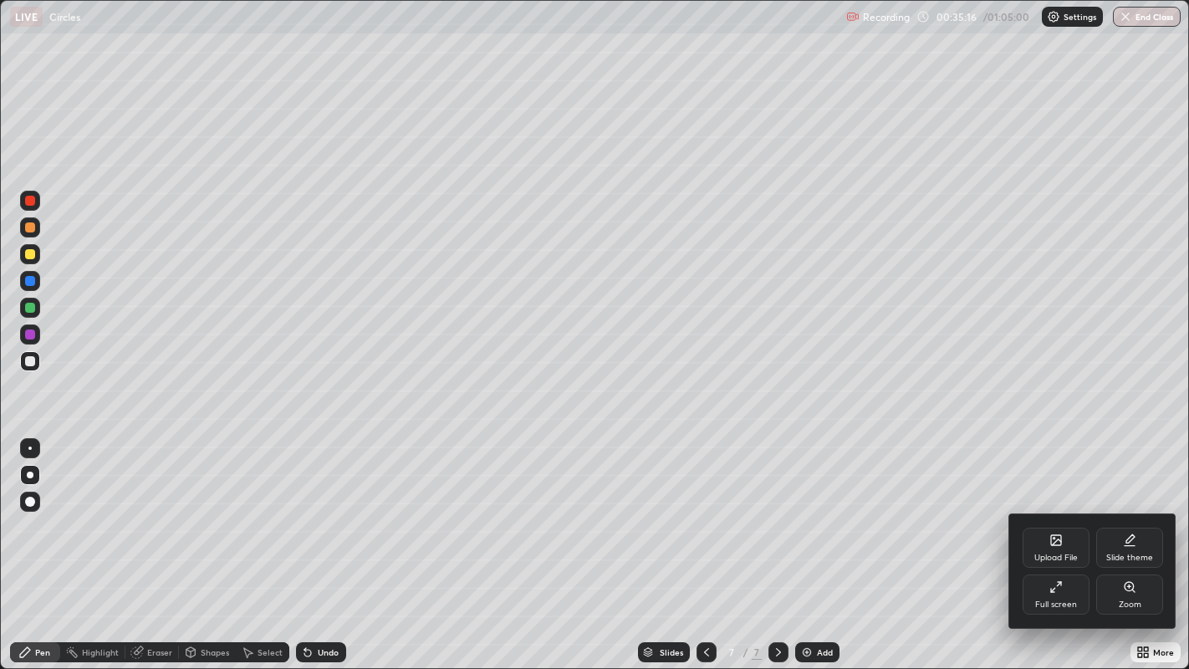
click at [1056, 511] on div "Full screen" at bounding box center [1056, 595] width 67 height 40
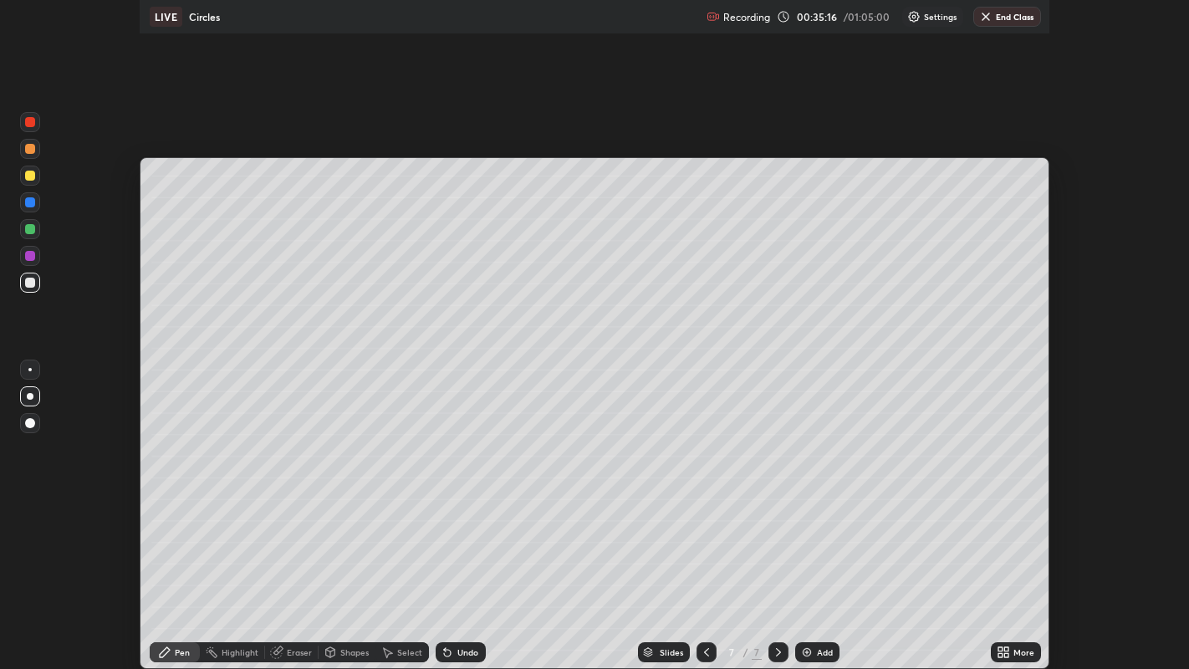
scroll to position [83118, 82441]
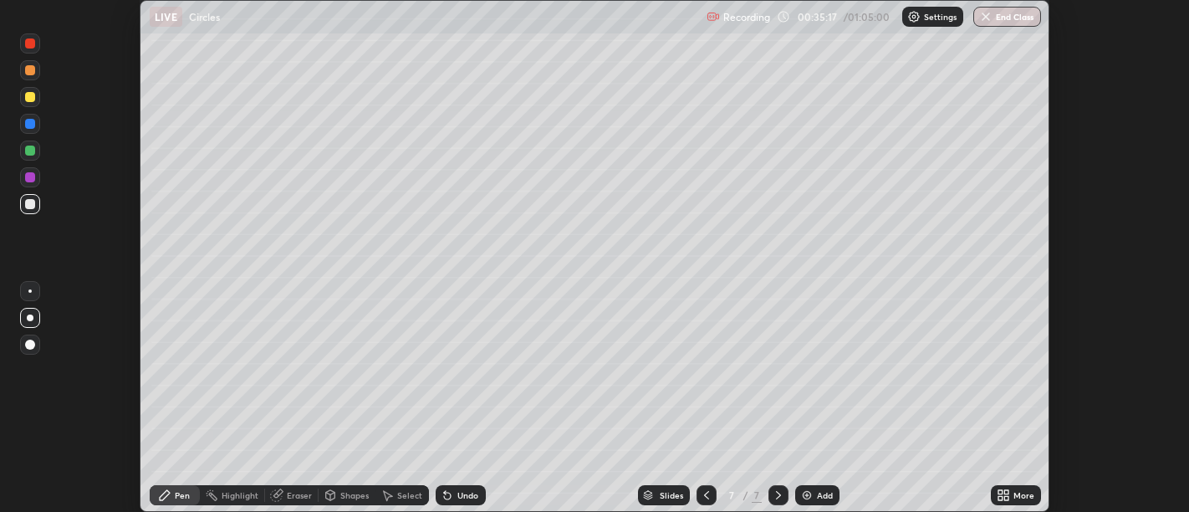
click at [1015, 496] on div "More" at bounding box center [1024, 495] width 21 height 8
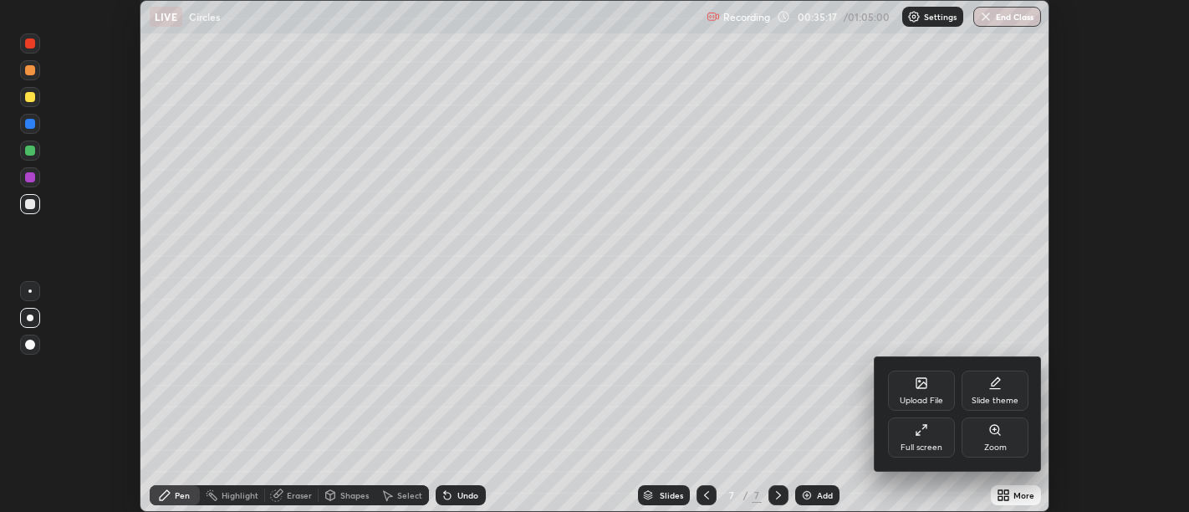
click at [933, 440] on div "Full screen" at bounding box center [921, 437] width 67 height 40
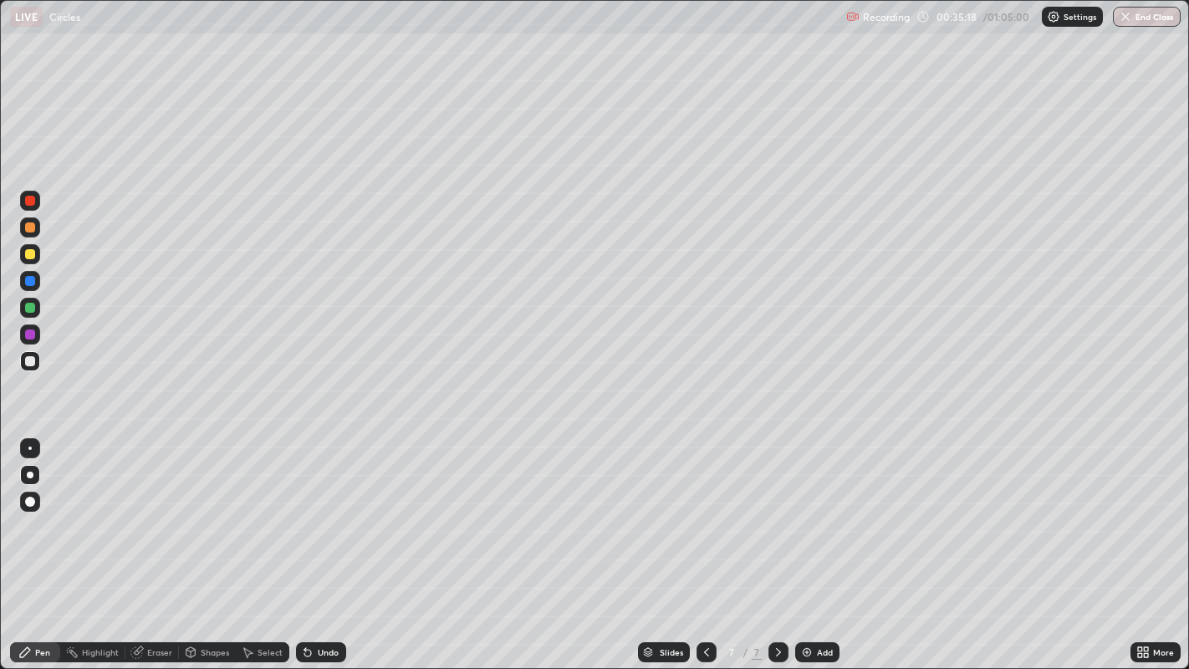
scroll to position [669, 1189]
click at [34, 310] on div at bounding box center [30, 308] width 10 height 10
click at [157, 511] on div "Eraser" at bounding box center [159, 652] width 25 height 8
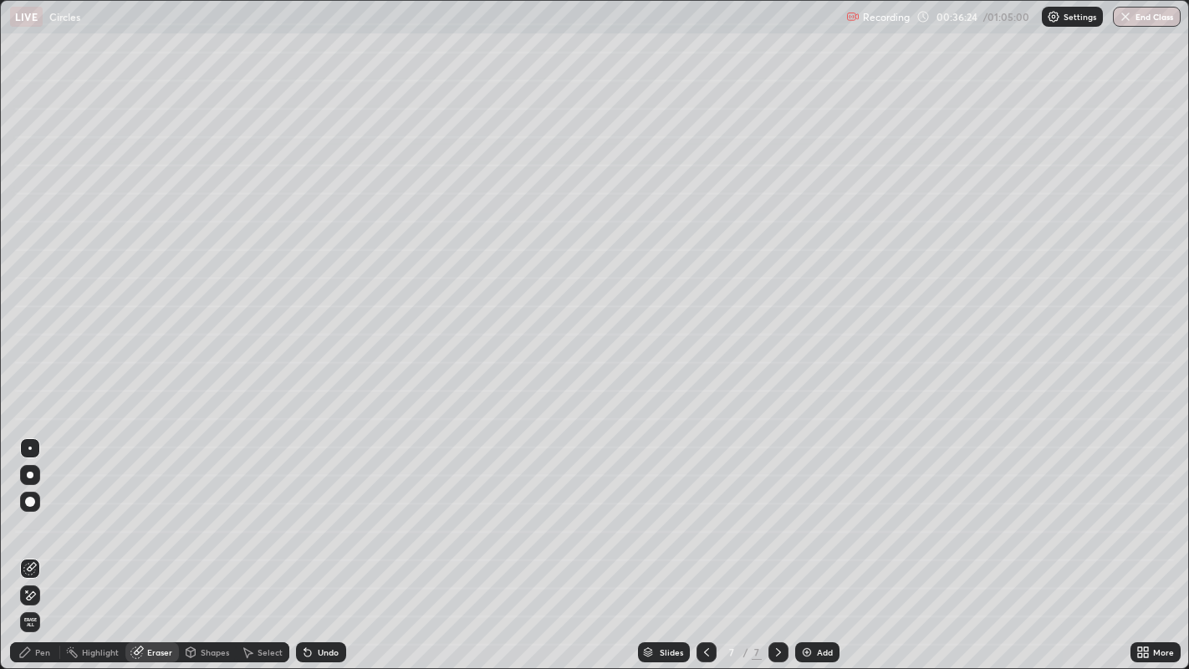
click at [41, 511] on div "Pen" at bounding box center [35, 652] width 50 height 20
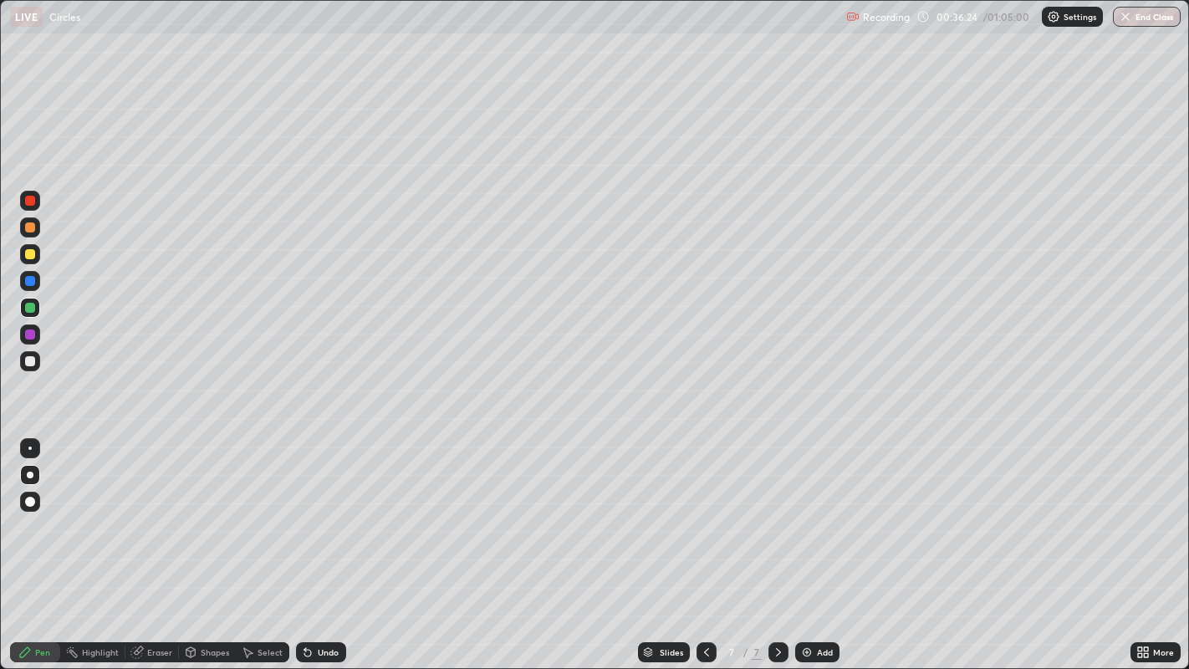
click at [326, 511] on div "Undo" at bounding box center [328, 652] width 21 height 8
click at [324, 511] on div "Undo" at bounding box center [328, 652] width 21 height 8
click at [31, 358] on div at bounding box center [30, 361] width 10 height 10
click at [29, 309] on div at bounding box center [30, 308] width 10 height 10
click at [27, 363] on div at bounding box center [30, 361] width 10 height 10
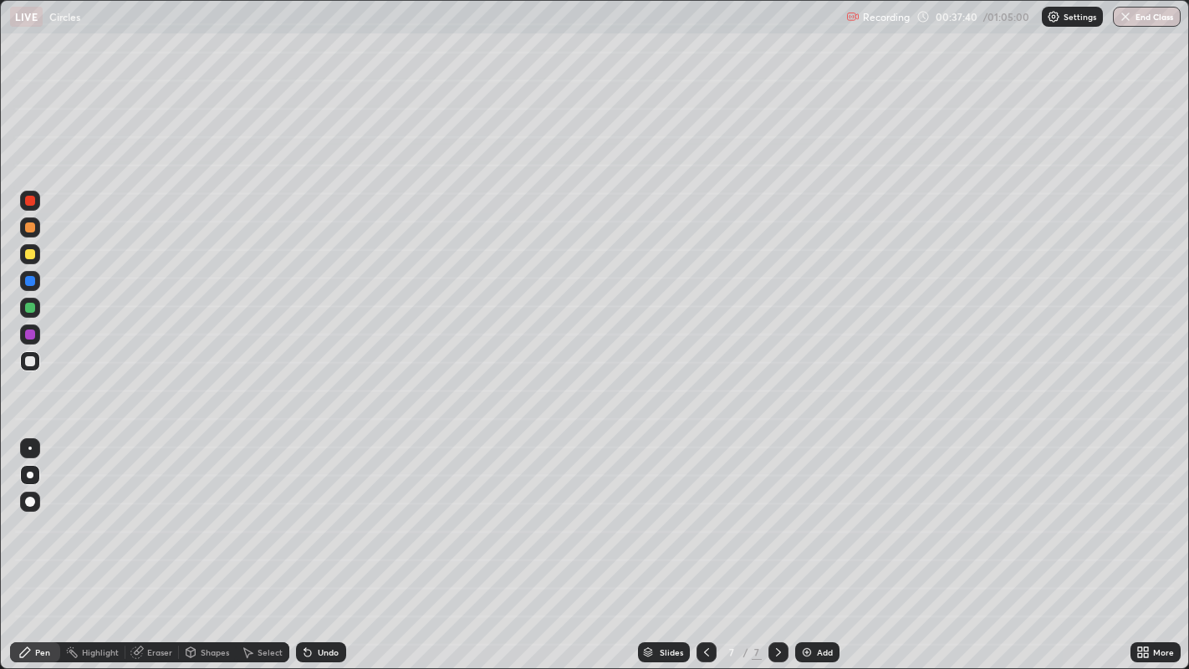
click at [31, 335] on div at bounding box center [30, 335] width 10 height 10
click at [31, 362] on div at bounding box center [30, 361] width 10 height 10
click at [31, 207] on div at bounding box center [30, 201] width 20 height 20
click at [36, 362] on div at bounding box center [30, 361] width 20 height 20
click at [810, 511] on div "Add" at bounding box center [817, 652] width 44 height 20
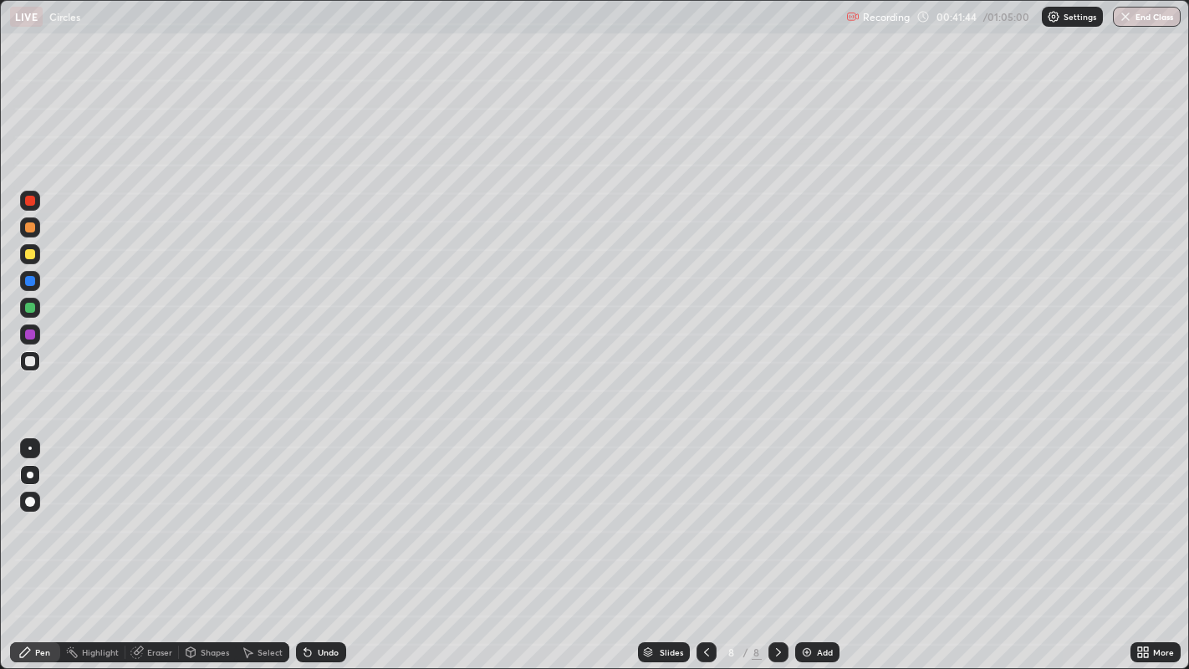
click at [30, 254] on div at bounding box center [30, 254] width 10 height 10
click at [335, 511] on div "Undo" at bounding box center [328, 652] width 21 height 8
click at [326, 511] on div "Undo" at bounding box center [321, 652] width 50 height 20
click at [318, 511] on div "Undo" at bounding box center [321, 652] width 50 height 20
click at [321, 511] on div "Undo" at bounding box center [321, 652] width 50 height 20
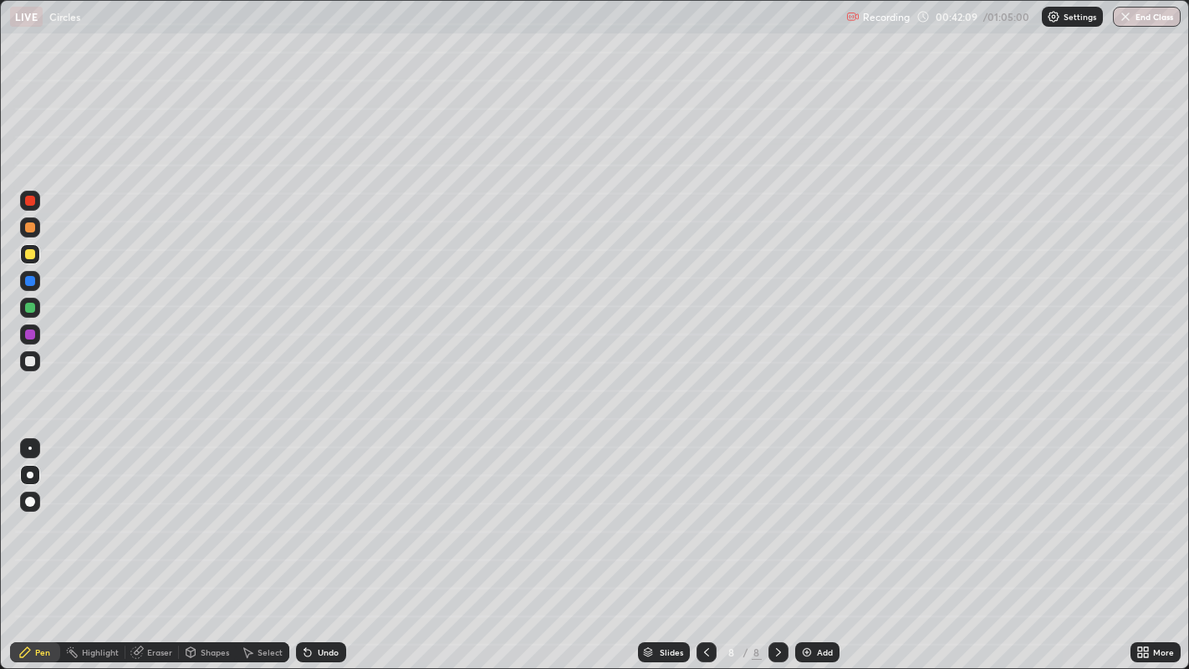
click at [319, 511] on div "Undo" at bounding box center [328, 652] width 21 height 8
click at [31, 360] on div at bounding box center [30, 361] width 10 height 10
click at [31, 254] on div at bounding box center [30, 254] width 10 height 10
click at [34, 357] on div at bounding box center [30, 361] width 10 height 10
click at [324, 511] on div "Undo" at bounding box center [328, 652] width 21 height 8
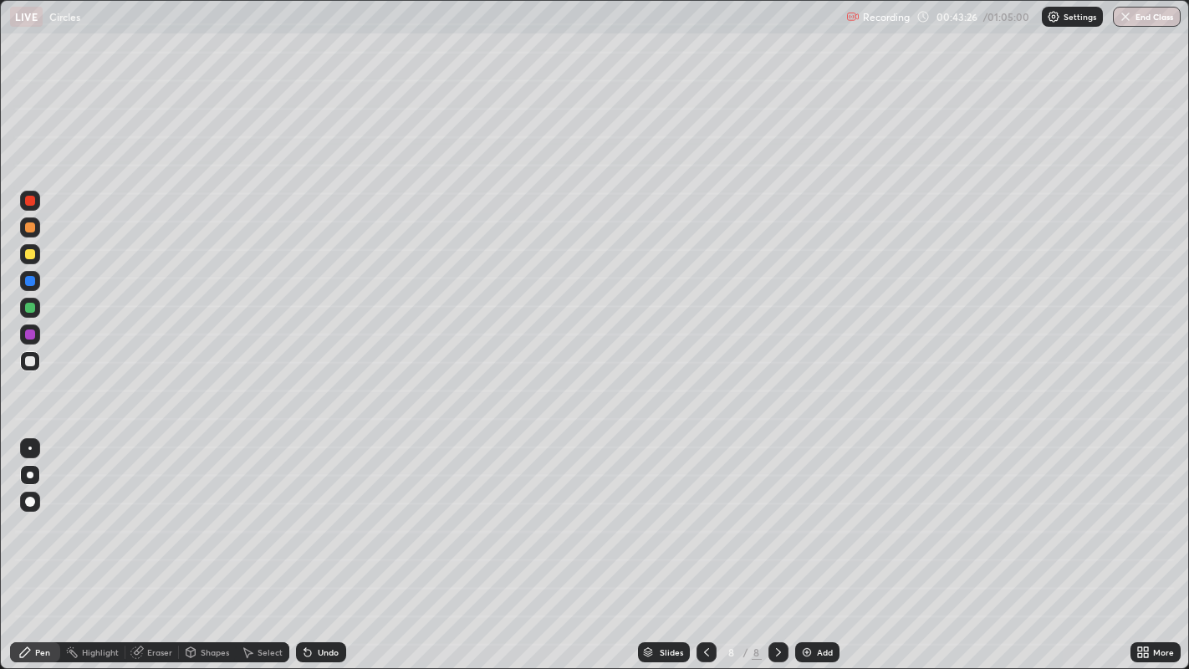
click at [151, 511] on div "Eraser" at bounding box center [159, 652] width 25 height 8
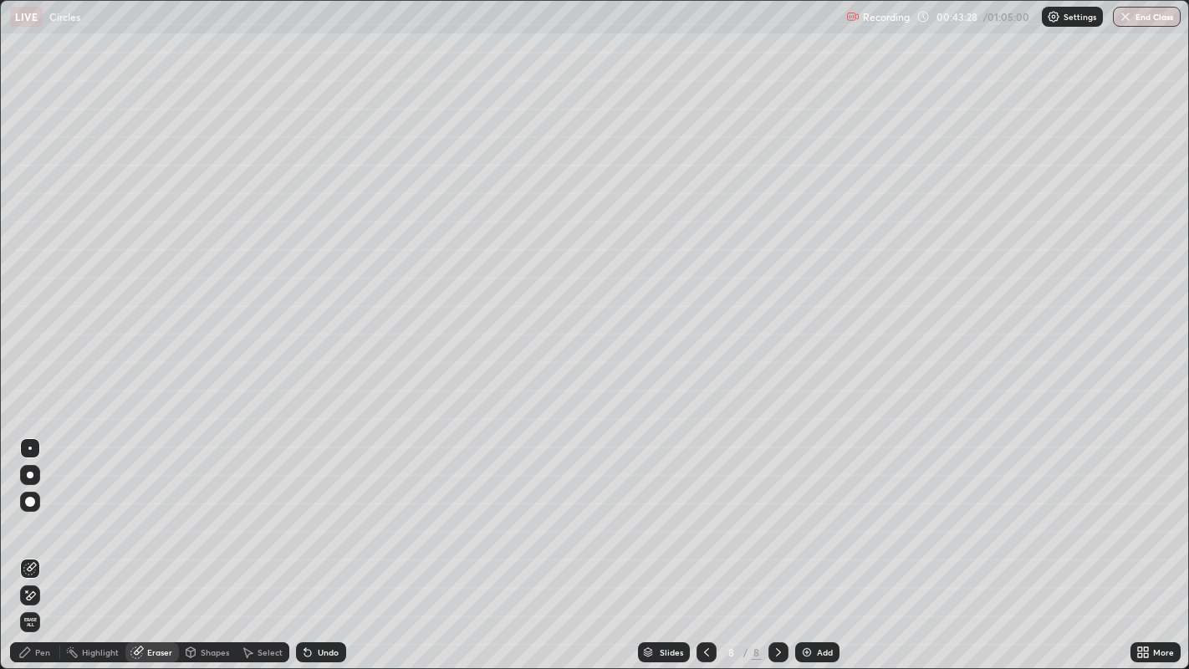
click at [41, 511] on div "Pen" at bounding box center [35, 652] width 50 height 20
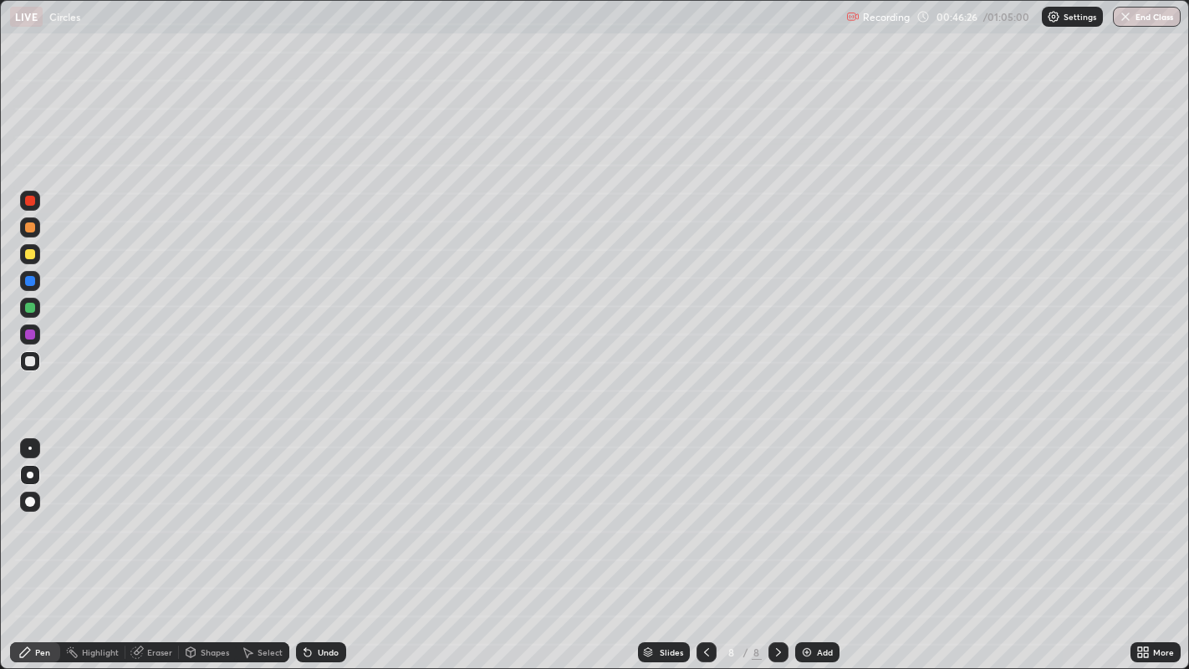
click at [30, 335] on div at bounding box center [30, 335] width 10 height 10
click at [31, 232] on div at bounding box center [30, 227] width 10 height 10
click at [31, 254] on div at bounding box center [30, 254] width 10 height 10
click at [33, 365] on div at bounding box center [30, 361] width 10 height 10
click at [31, 231] on div at bounding box center [30, 227] width 10 height 10
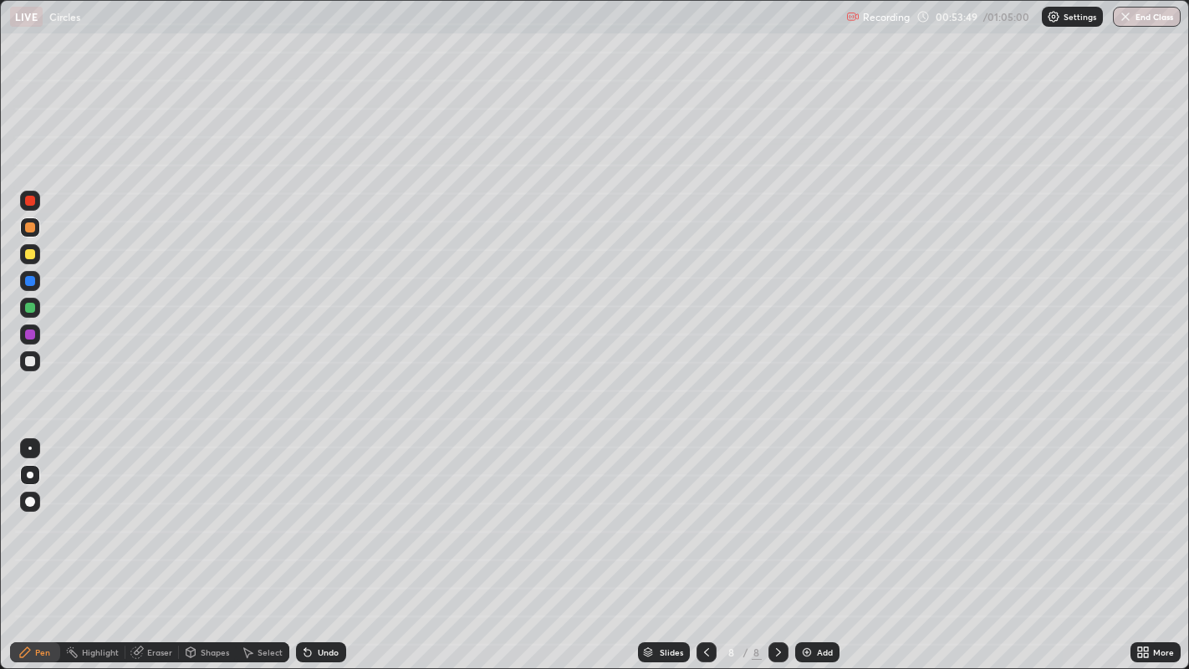
click at [1155, 20] on button "End Class" at bounding box center [1147, 17] width 68 height 20
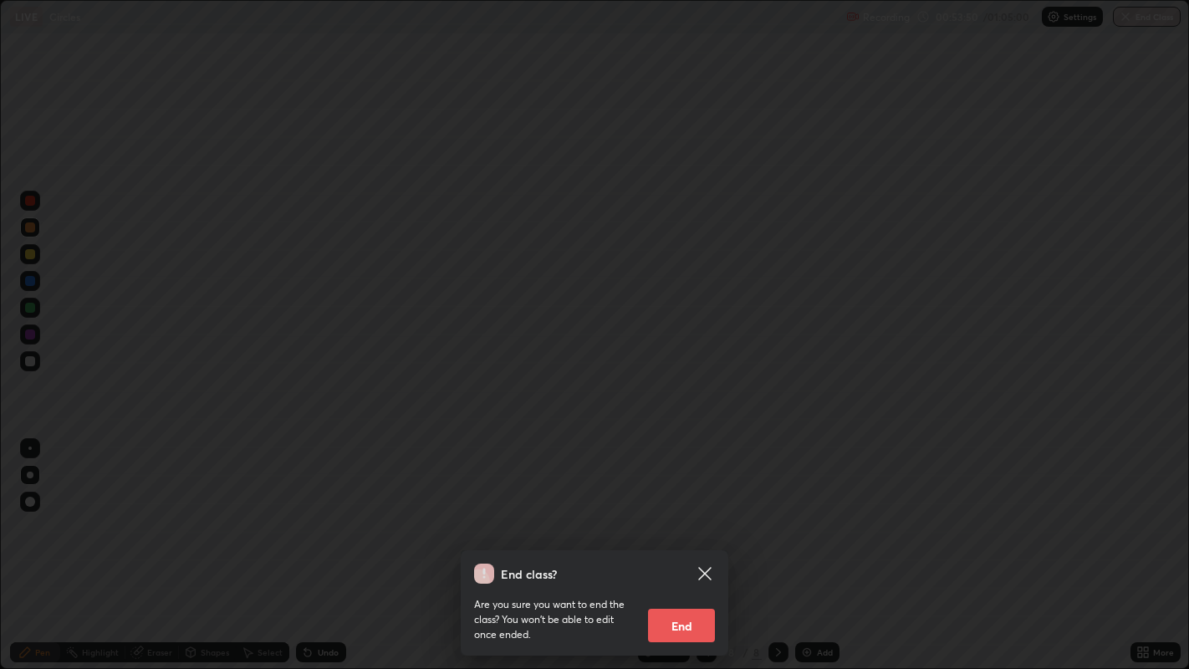
click at [697, 511] on button "End" at bounding box center [681, 625] width 67 height 33
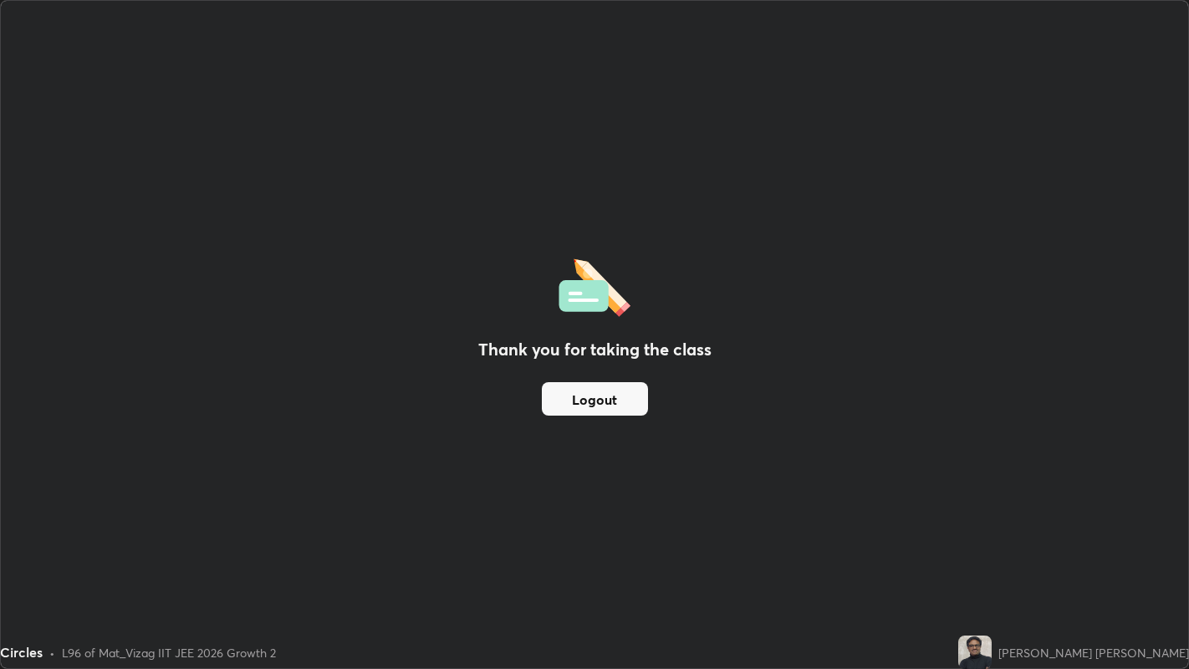
click at [622, 400] on button "Logout" at bounding box center [595, 398] width 106 height 33
